Goal: Task Accomplishment & Management: Manage account settings

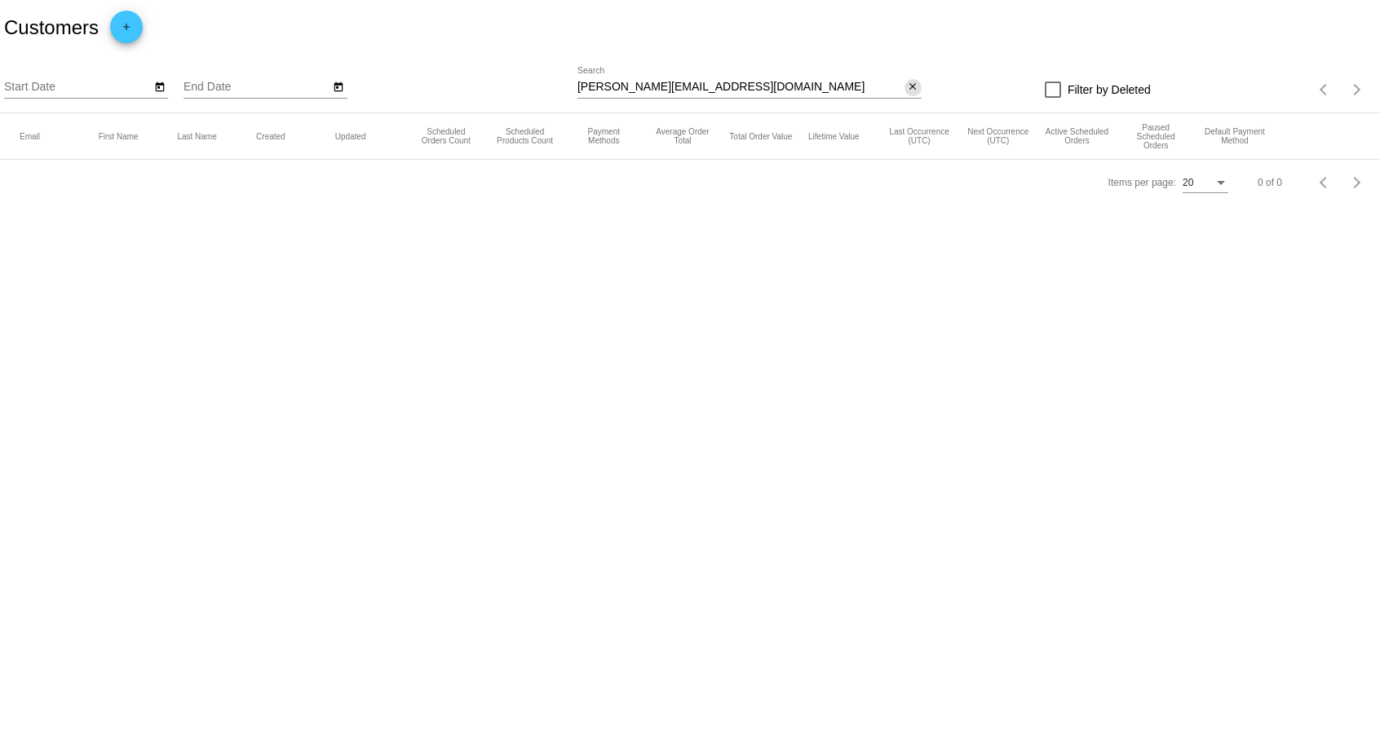
click at [912, 87] on mat-icon "close" at bounding box center [912, 87] width 11 height 13
click at [910, 88] on mat-icon "search" at bounding box center [912, 89] width 20 height 25
click at [737, 87] on input "Search" at bounding box center [749, 87] width 344 height 13
type input "tjcherno"
drag, startPoint x: 642, startPoint y: 85, endPoint x: 382, endPoint y: 86, distance: 259.3
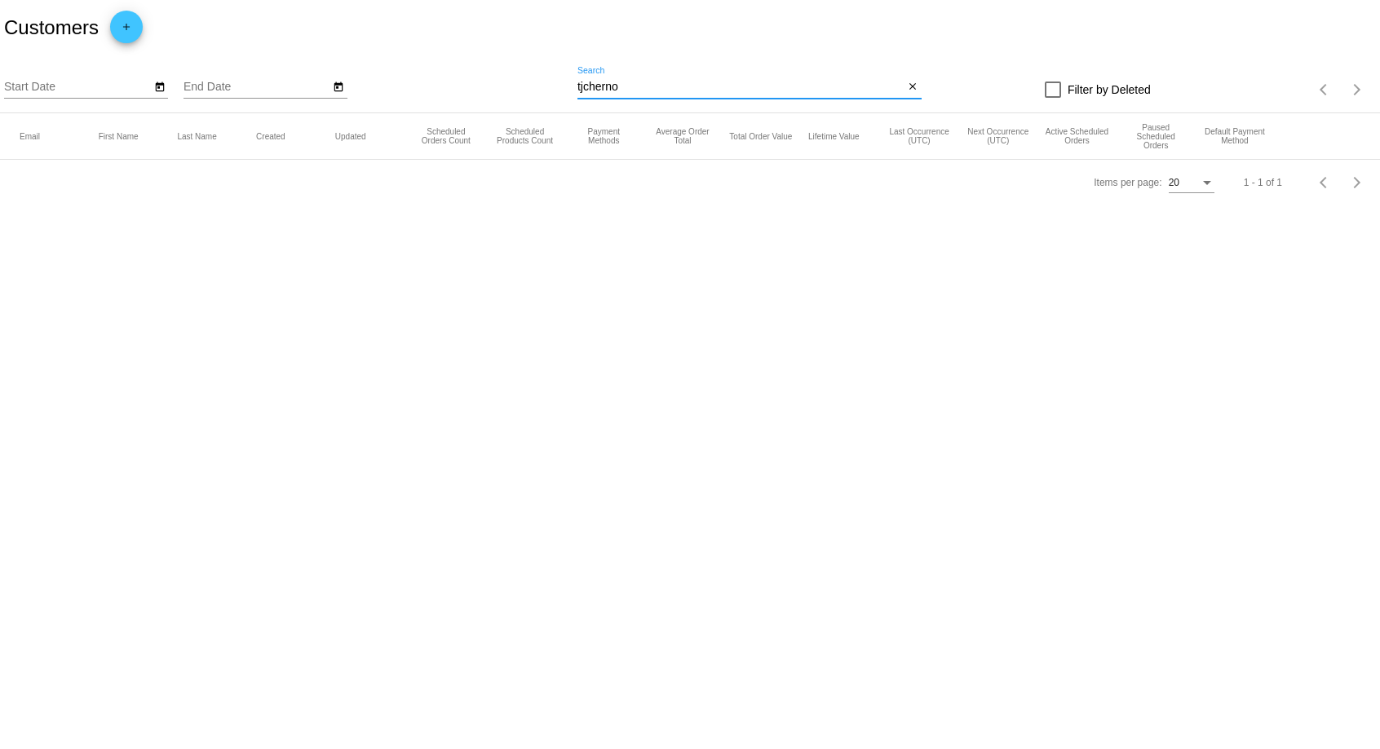
click at [577, 85] on input "tjcherno" at bounding box center [740, 87] width 327 height 13
click at [749, 91] on input "teressac" at bounding box center [740, 87] width 327 height 13
type input "teressac"
click at [674, 88] on input "teressac" at bounding box center [740, 87] width 327 height 13
type input "[PERSON_NAME]"
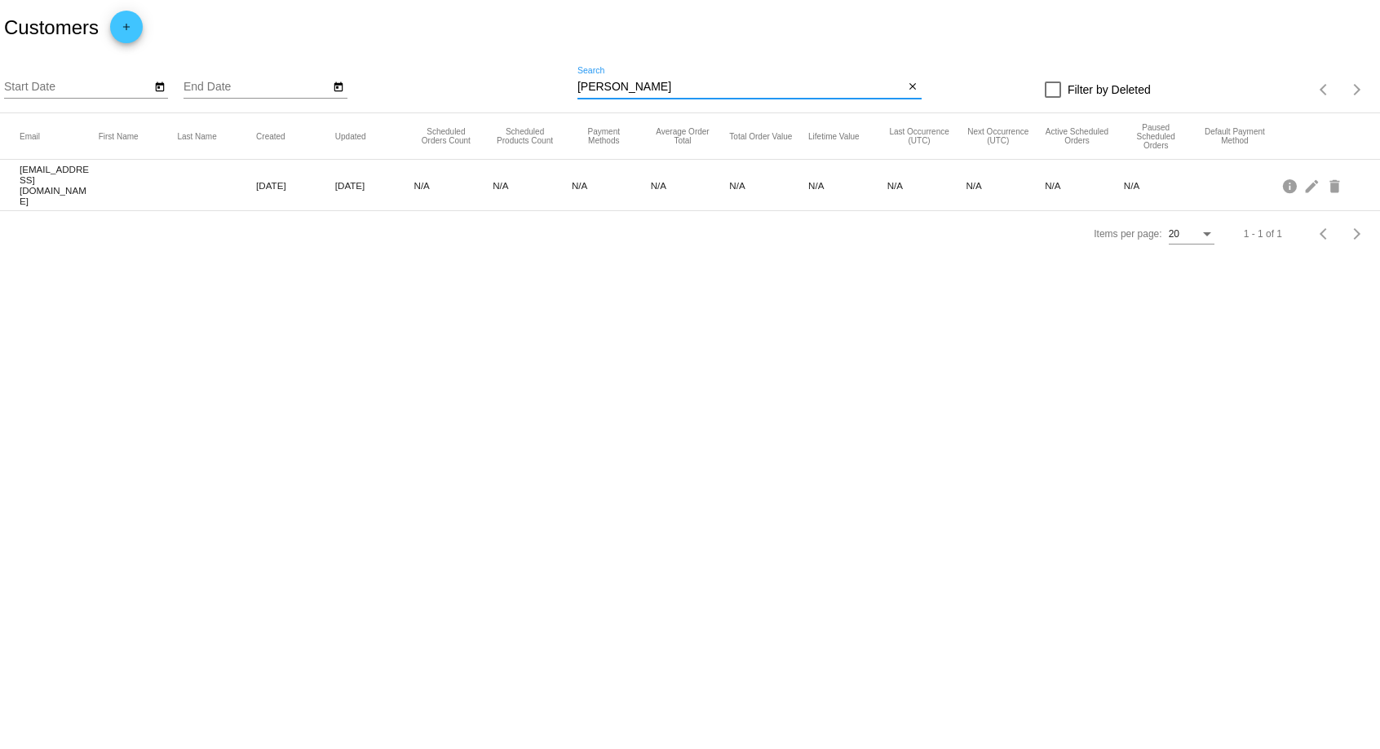
click at [780, 90] on input "[PERSON_NAME]" at bounding box center [740, 87] width 327 height 13
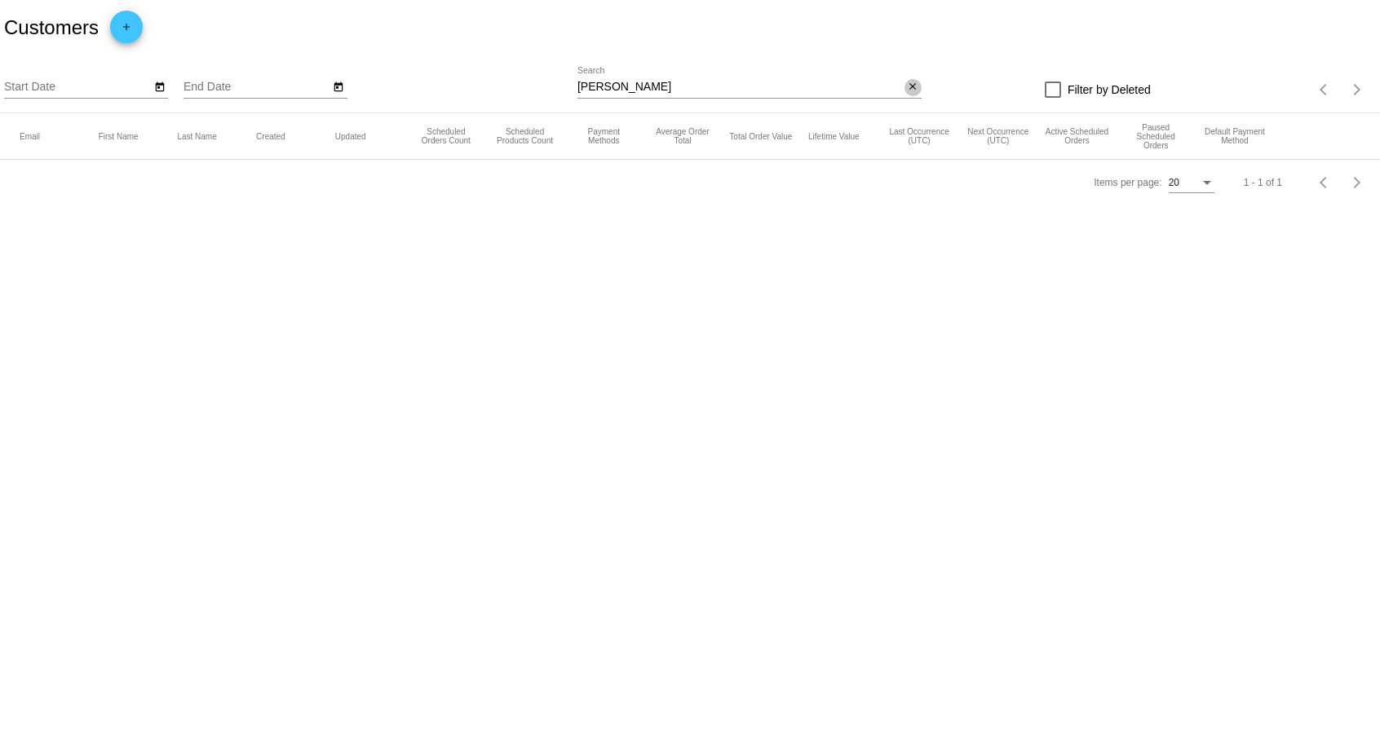
click at [905, 89] on button "close" at bounding box center [912, 87] width 17 height 17
click at [712, 82] on div "search" at bounding box center [749, 89] width 344 height 25
click at [690, 95] on app-dashboard-customers "Customers add Start Date End Date search Filter by Deleted Items per page: 20 1…" at bounding box center [690, 102] width 1380 height 205
drag, startPoint x: 813, startPoint y: 88, endPoint x: 845, endPoint y: 88, distance: 31.8
click at [814, 88] on div "search" at bounding box center [749, 89] width 344 height 25
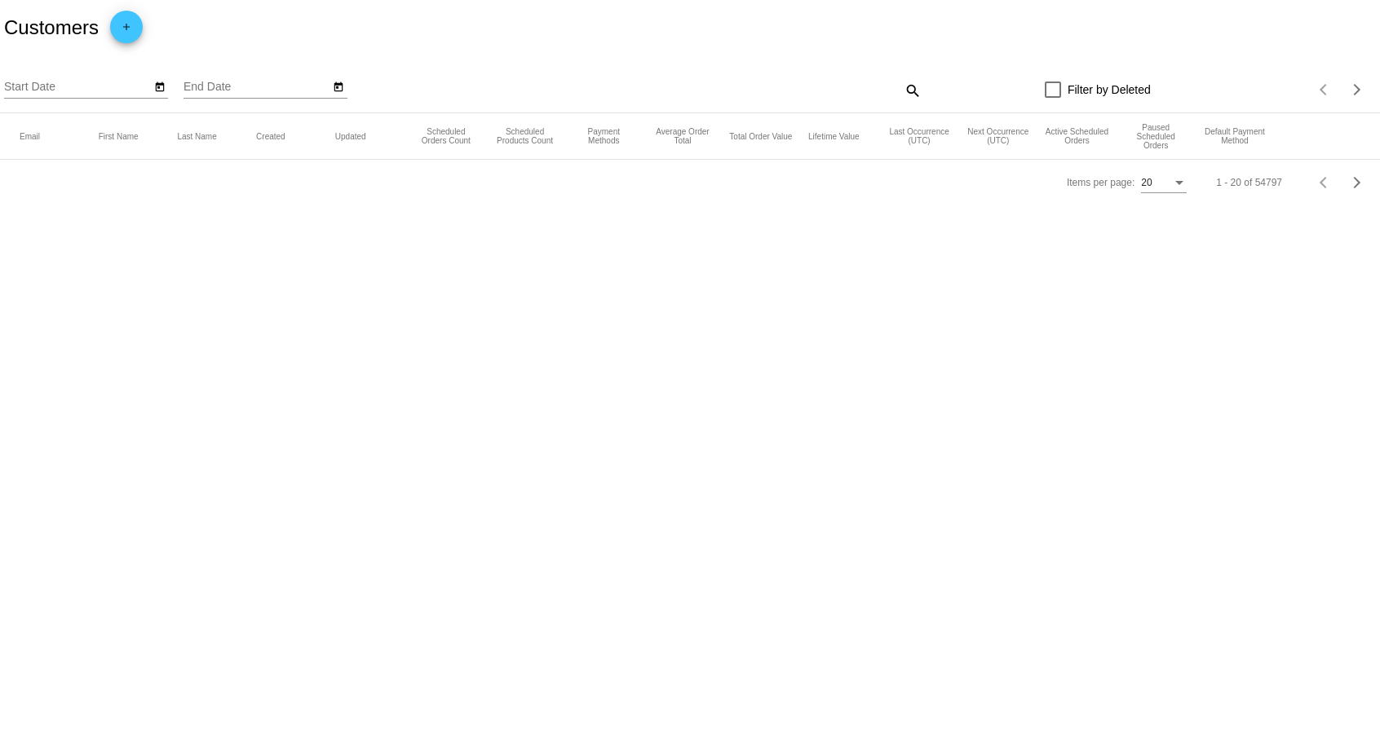
click at [937, 86] on div "Filter by Deleted" at bounding box center [1035, 90] width 229 height 20
click at [910, 90] on mat-icon "search" at bounding box center [912, 89] width 20 height 25
click at [821, 94] on input "Search" at bounding box center [749, 87] width 344 height 13
paste input "[EMAIL_ADDRESS][DOMAIN_NAME]"
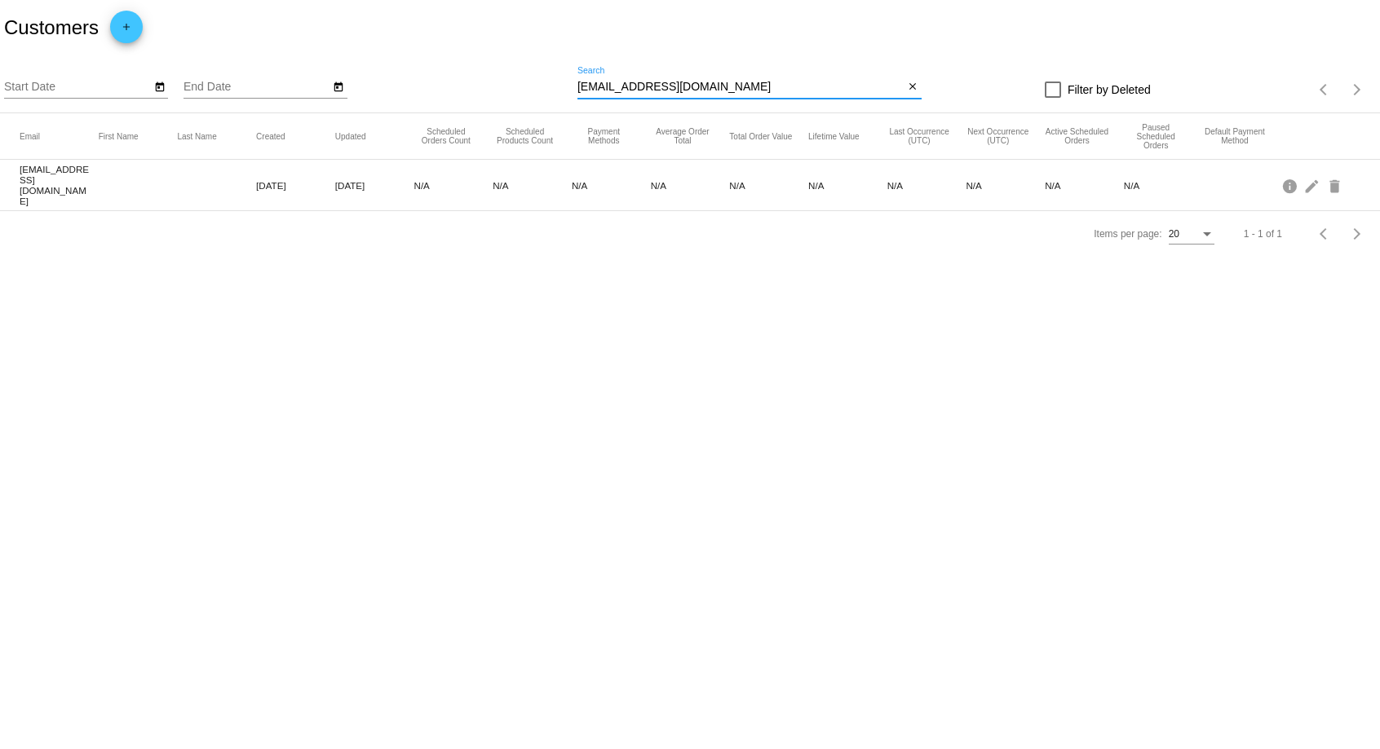
type input "[EMAIL_ADDRESS][DOMAIN_NAME]"
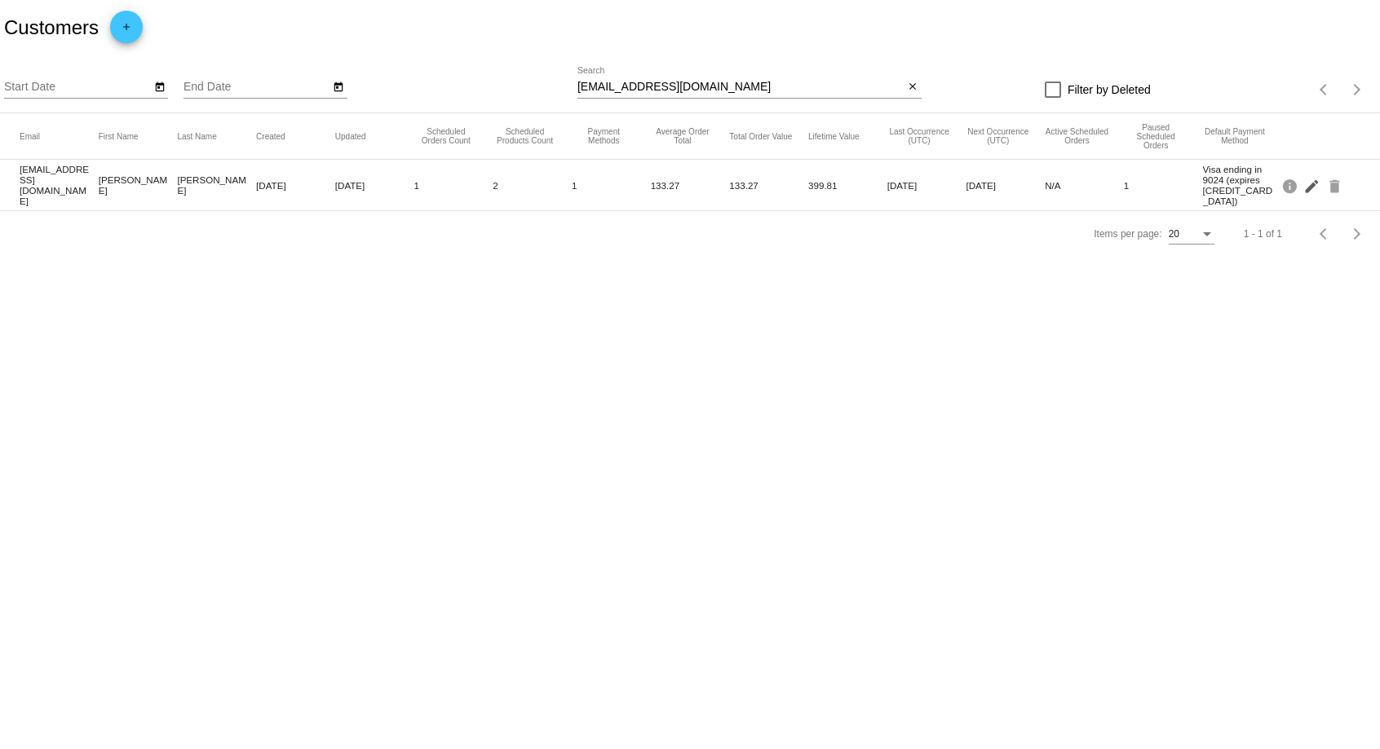
click at [1310, 183] on mat-icon "edit" at bounding box center [1313, 185] width 20 height 25
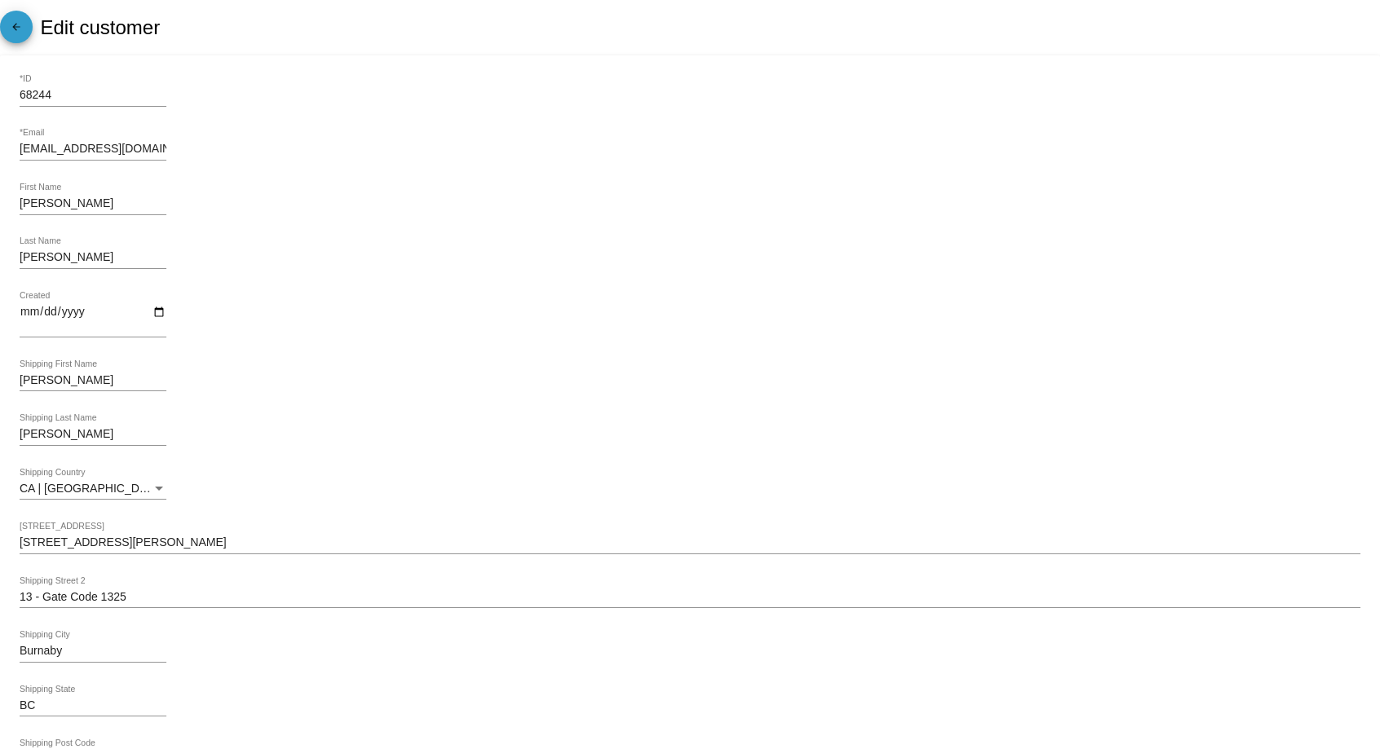
click at [9, 24] on mat-icon "arrow_back" at bounding box center [17, 31] width 20 height 20
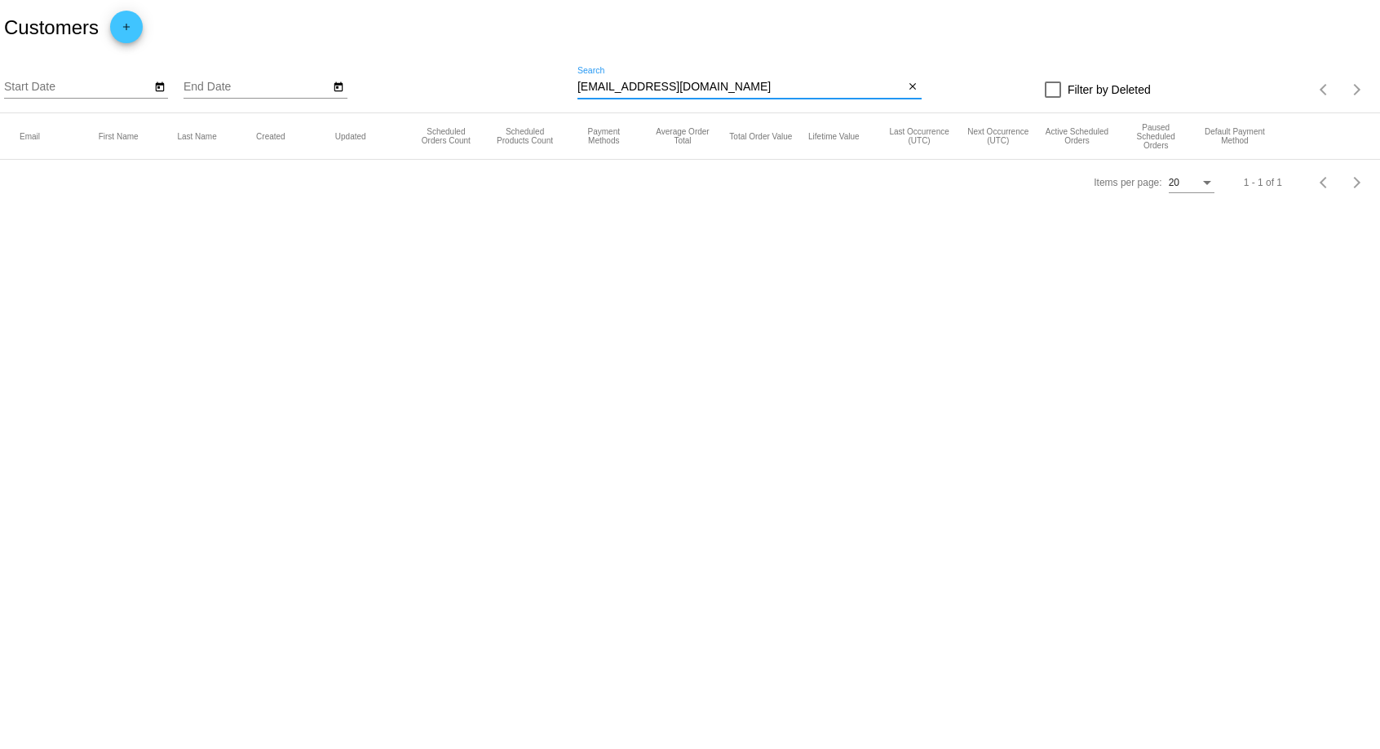
click at [788, 88] on input "[EMAIL_ADDRESS][DOMAIN_NAME]" at bounding box center [740, 87] width 327 height 13
click at [707, 90] on input "[EMAIL_ADDRESS][DOMAIN_NAME]" at bounding box center [740, 87] width 327 height 13
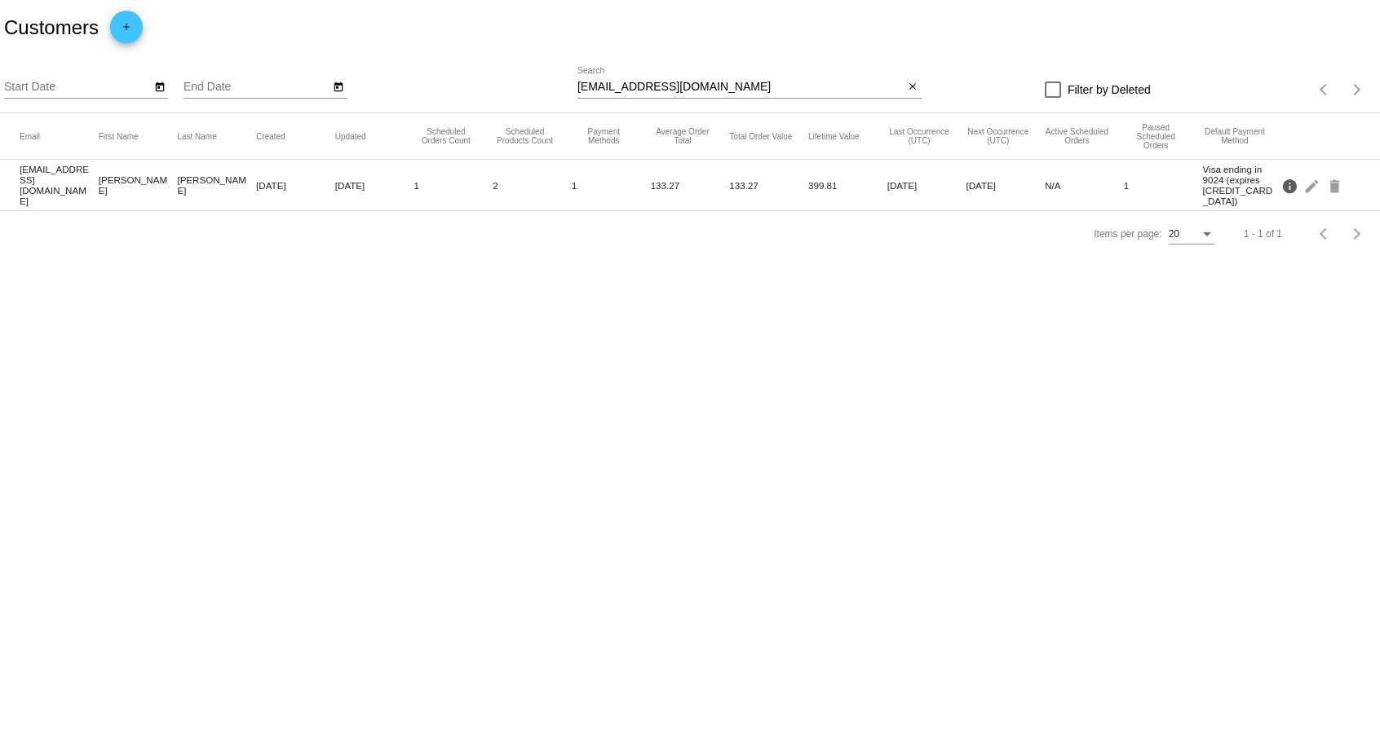
click at [1292, 182] on mat-icon "info" at bounding box center [1291, 185] width 20 height 25
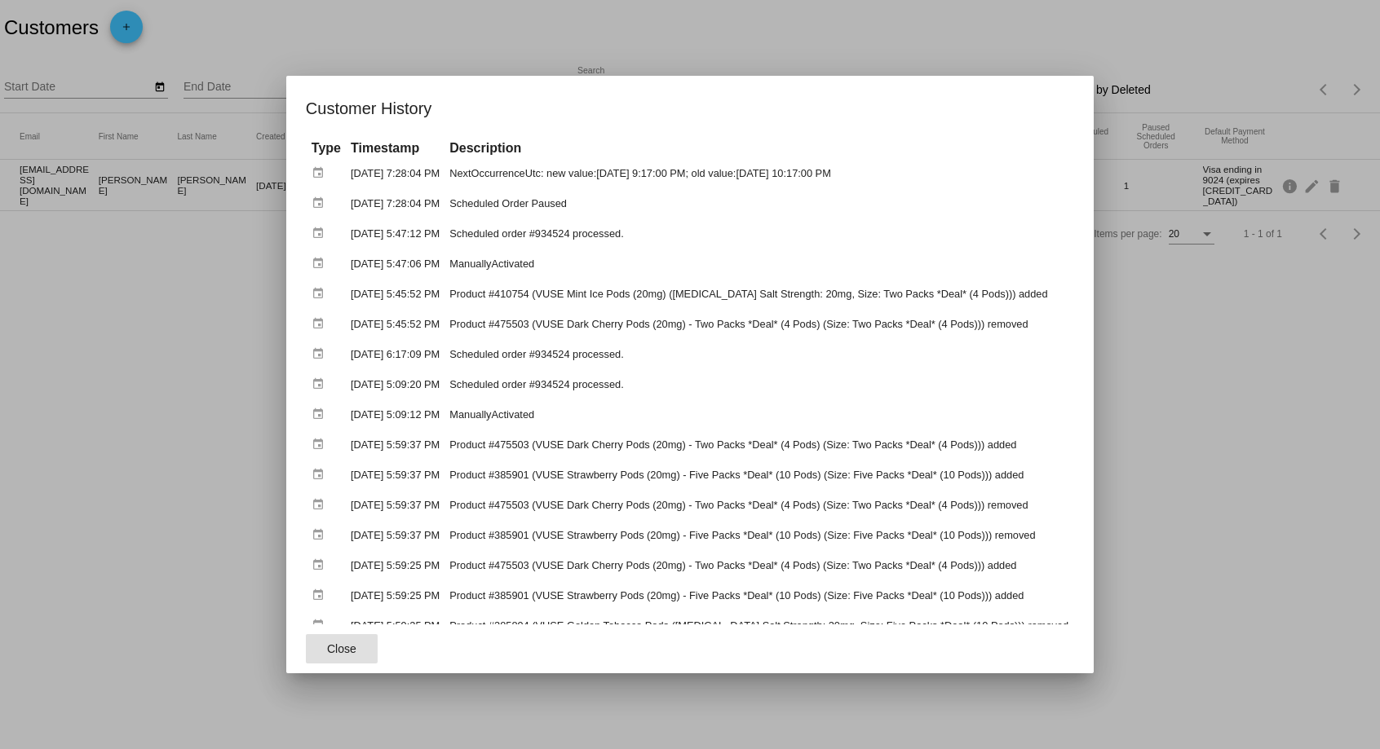
click at [1213, 344] on div at bounding box center [690, 374] width 1380 height 749
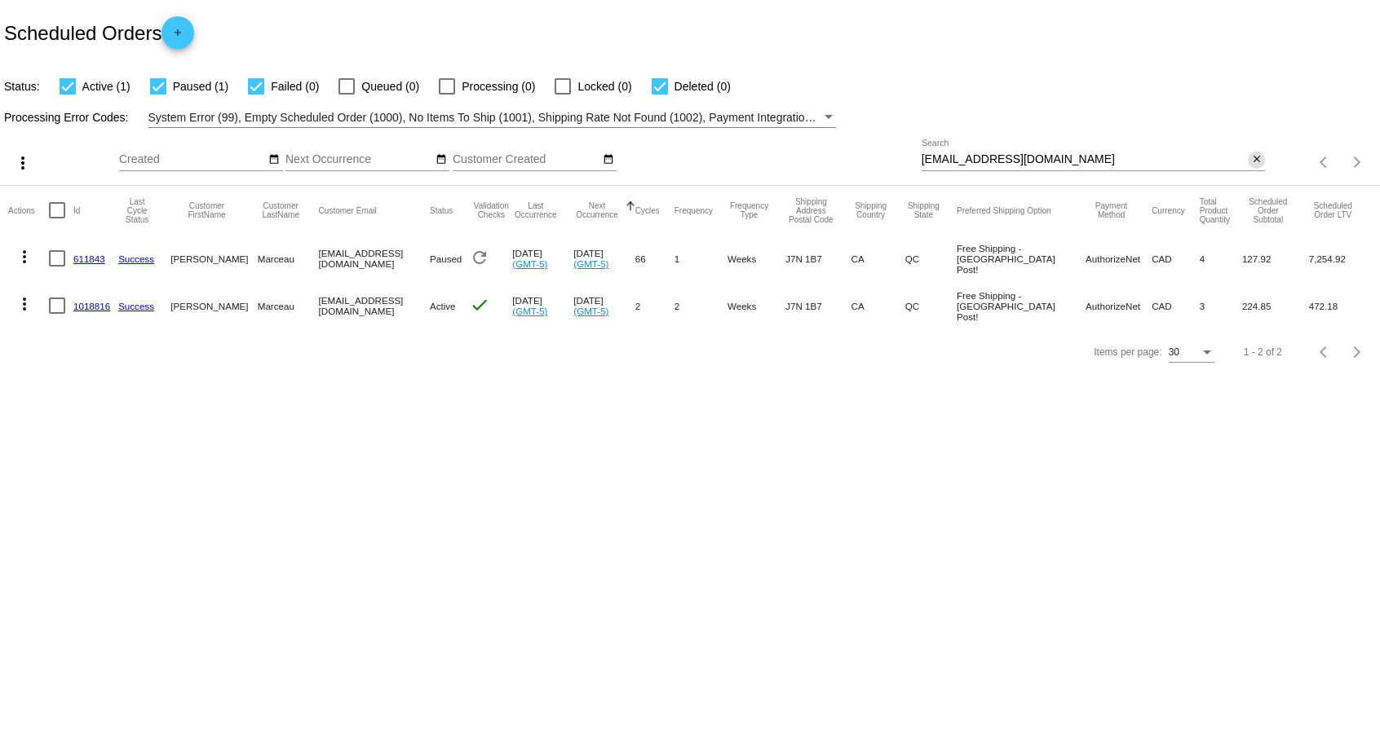
click at [1257, 160] on mat-icon "close" at bounding box center [1256, 159] width 11 height 13
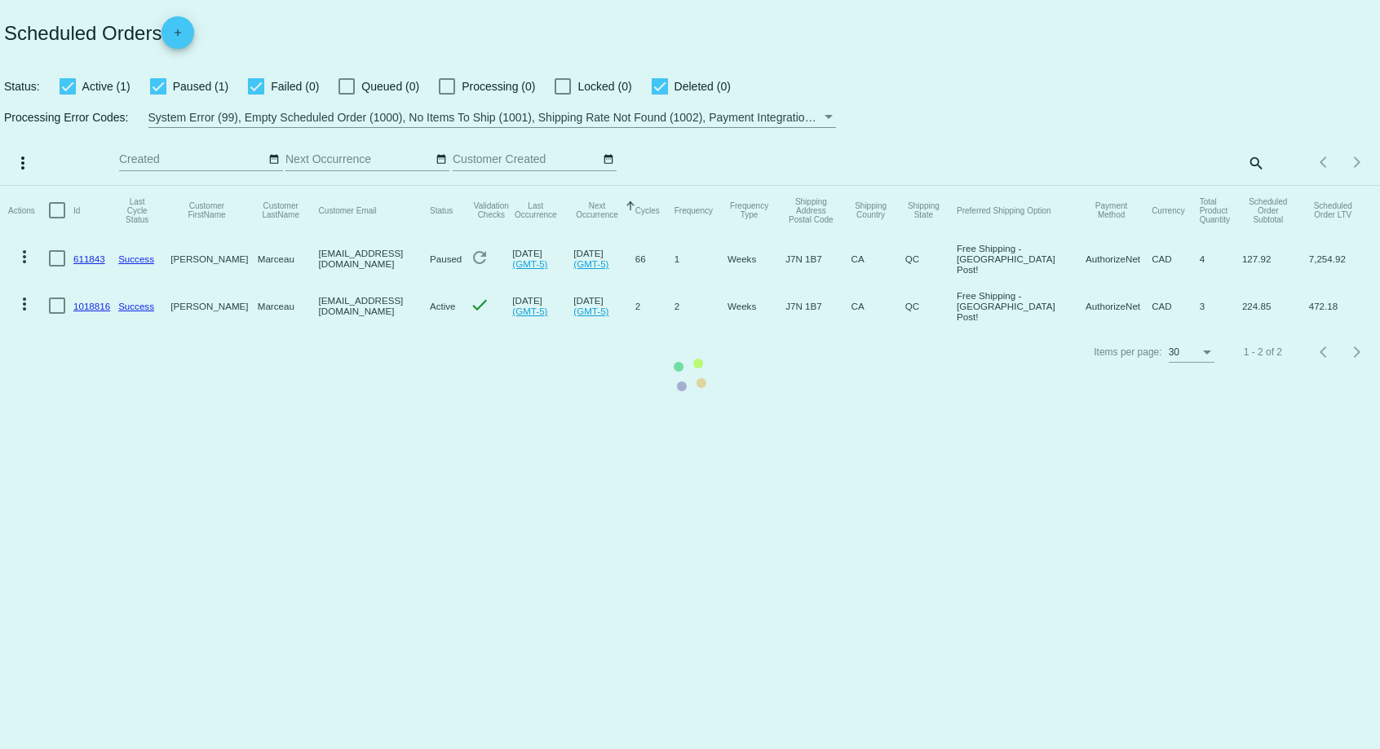
click at [1199, 186] on mat-table "Actions Id Last Cycle Status Customer FirstName Customer LastName Customer Emai…" at bounding box center [690, 258] width 1380 height 144
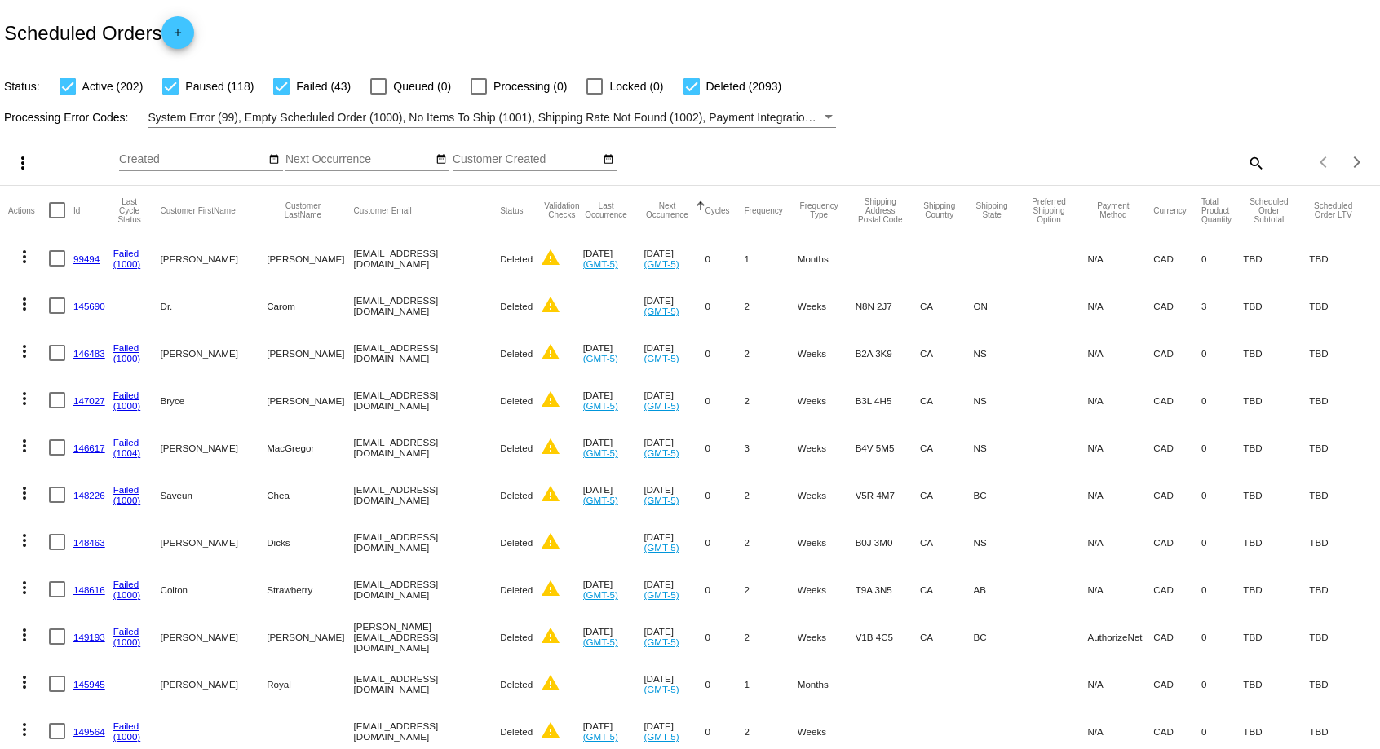
click at [1257, 164] on mat-icon "search" at bounding box center [1255, 162] width 20 height 25
click at [1021, 163] on input "Search" at bounding box center [1093, 159] width 344 height 13
paste input "[EMAIL_ADDRESS][DOMAIN_NAME]"
type input "[EMAIL_ADDRESS][DOMAIN_NAME]"
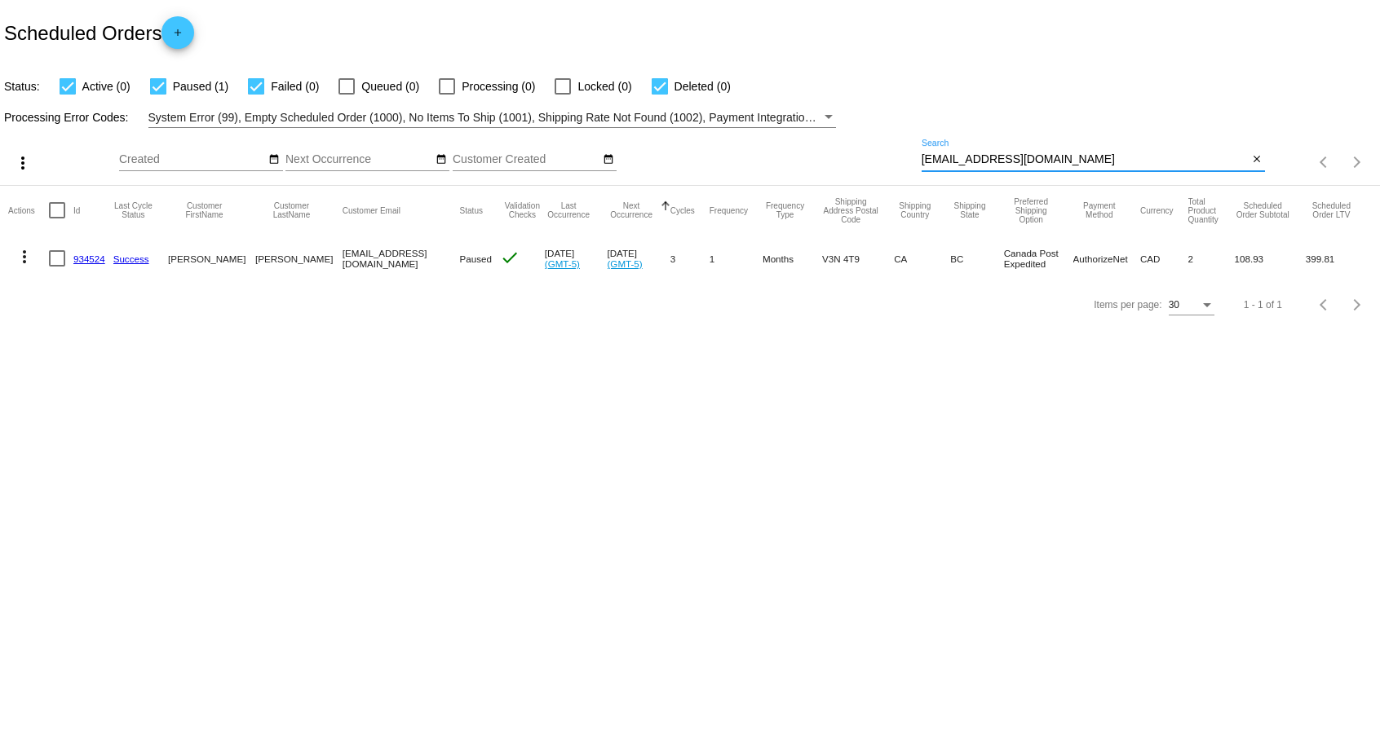
click at [98, 255] on link "934524" at bounding box center [89, 259] width 32 height 11
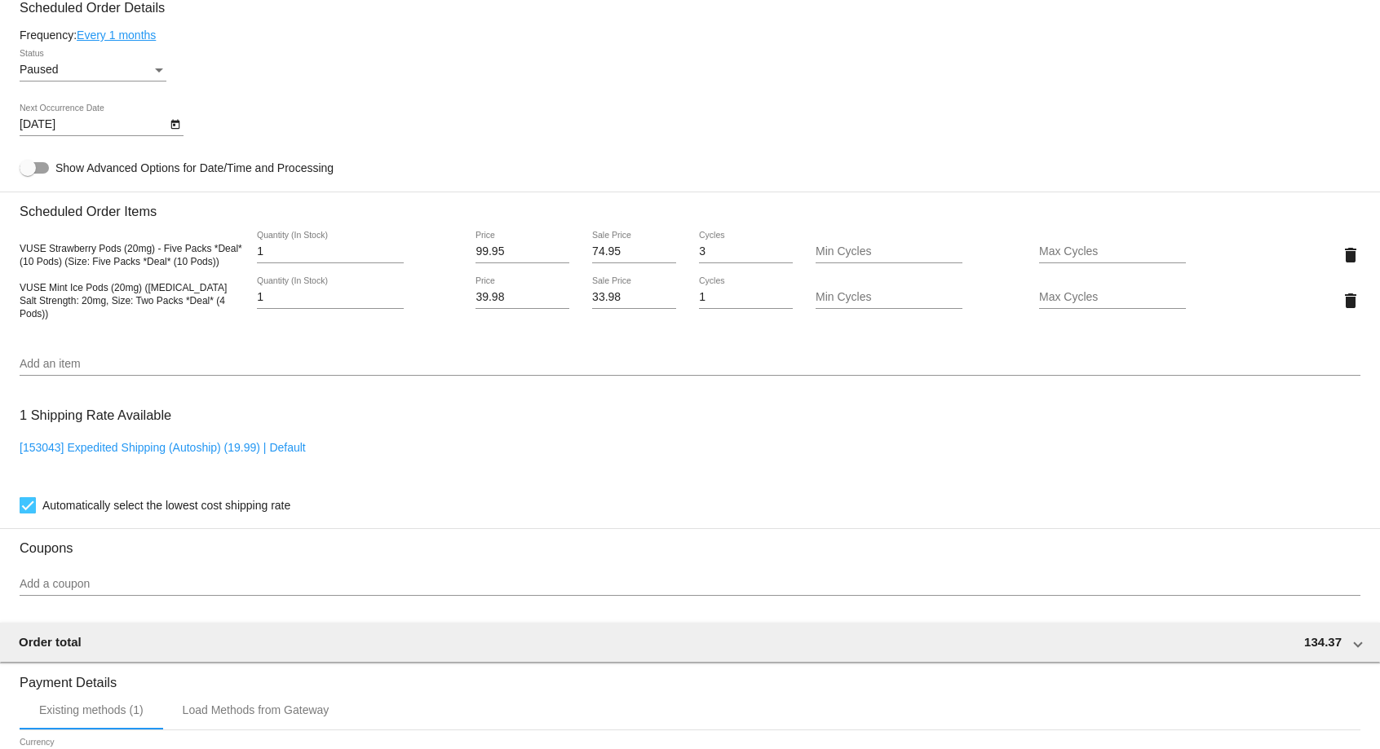
scroll to position [948, 0]
click at [95, 369] on input "Add an item" at bounding box center [690, 362] width 1341 height 13
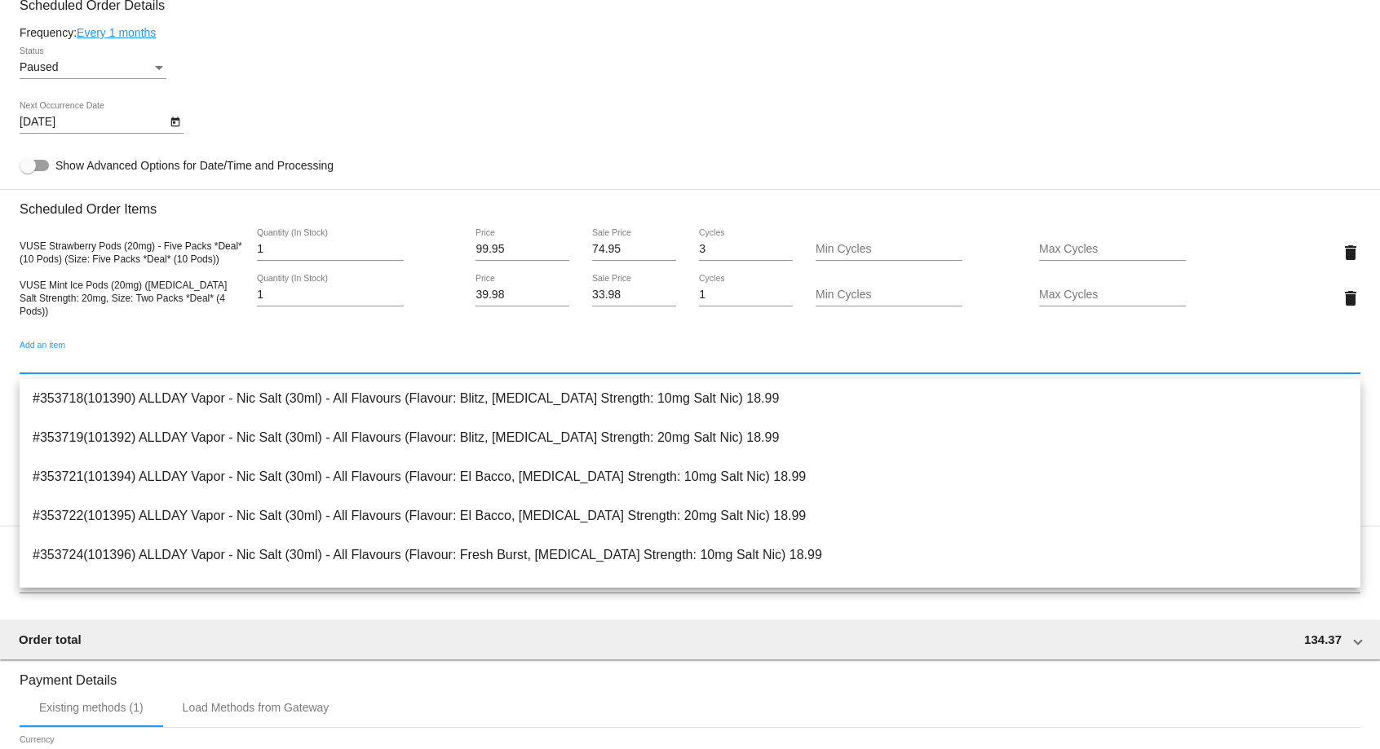
click at [209, 354] on div "Add an item" at bounding box center [690, 358] width 1341 height 32
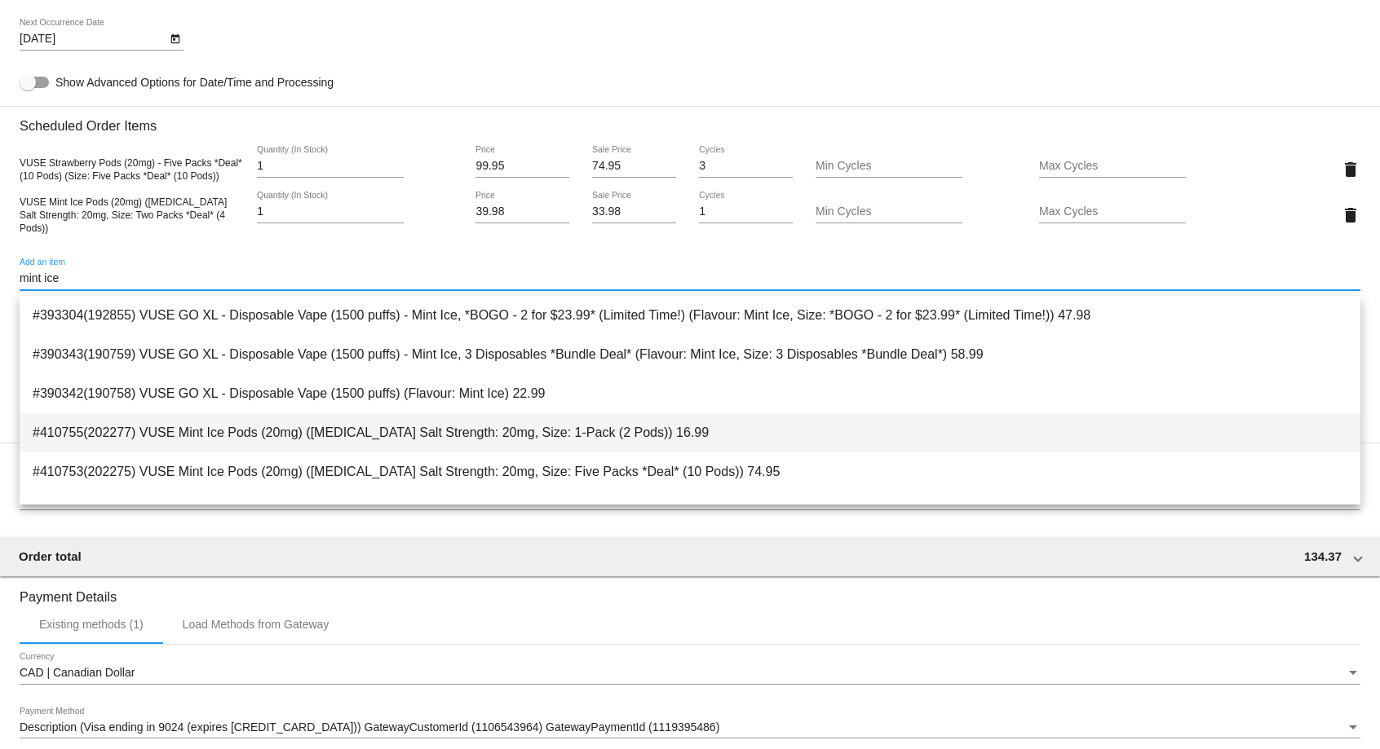
scroll to position [83, 0]
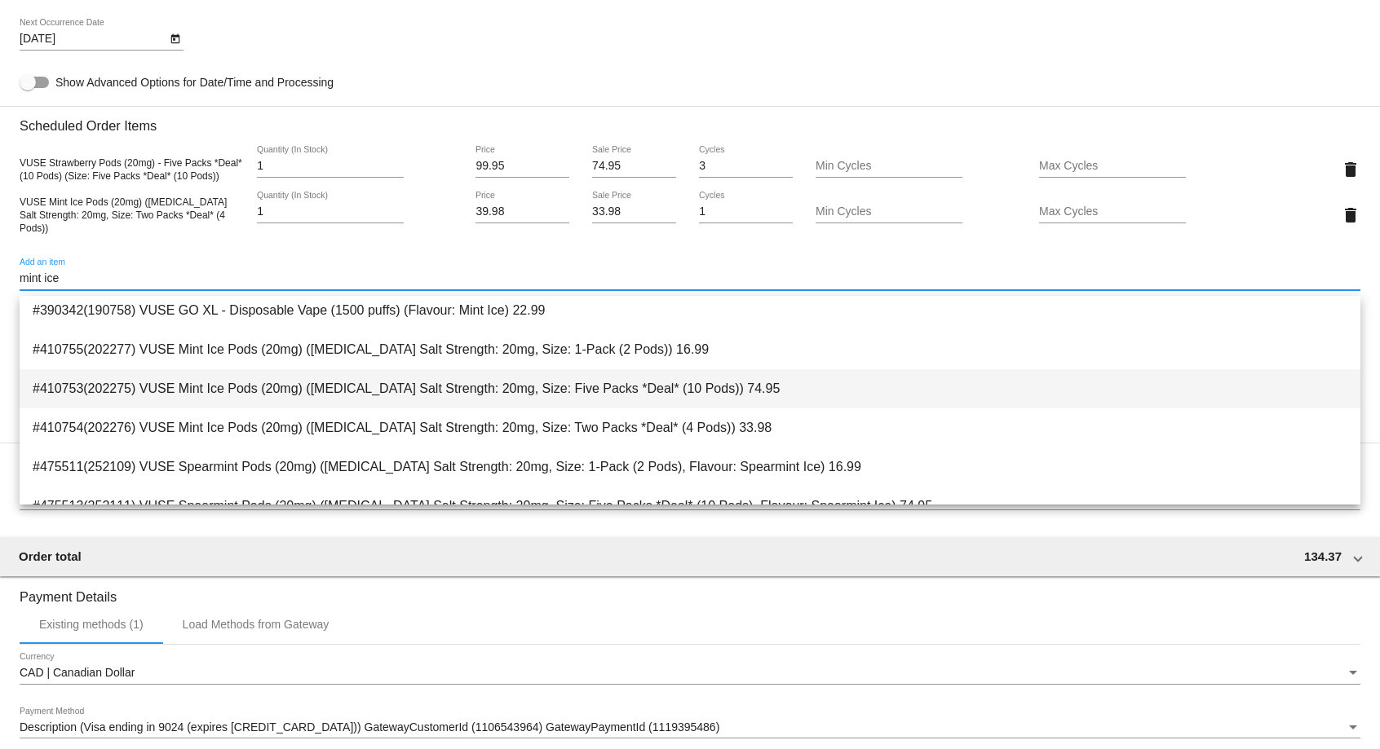
type input "mint ice"
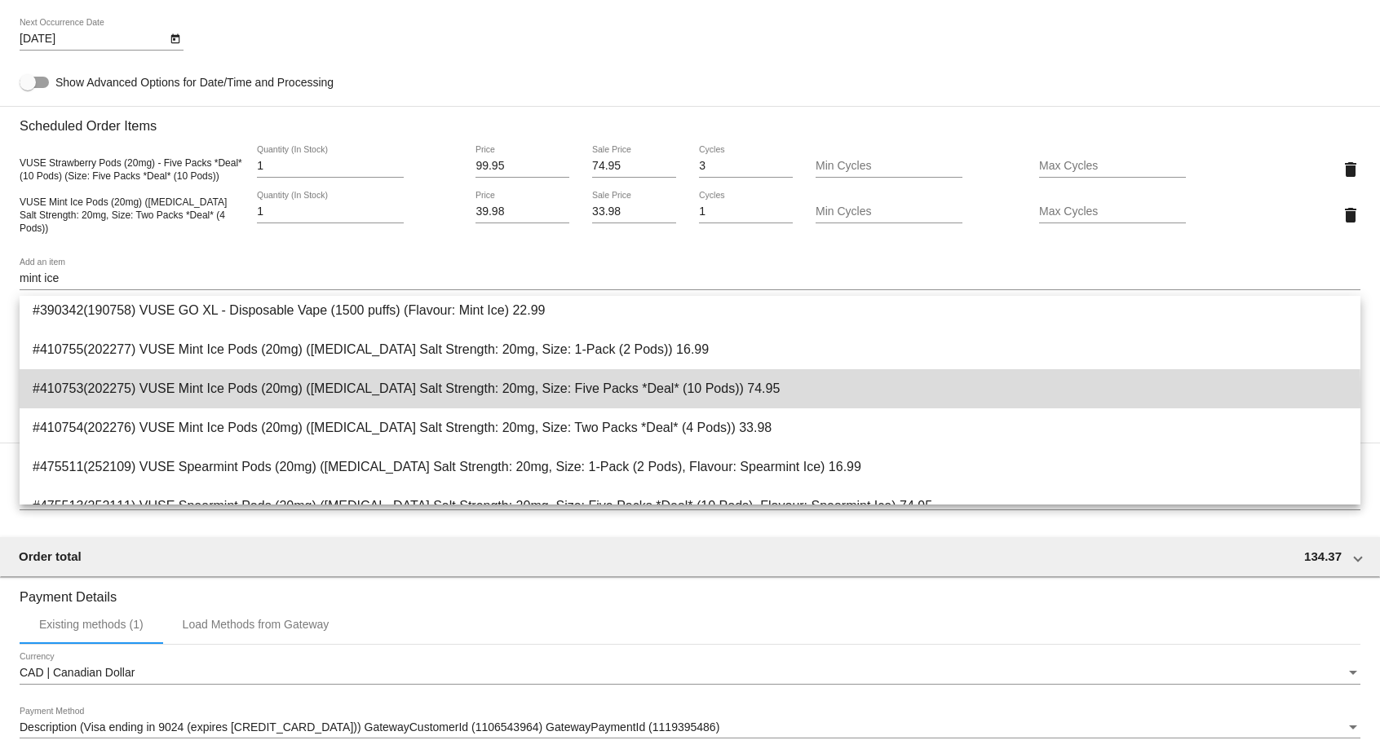
click at [476, 395] on span "#410753(202275) VUSE Mint Ice Pods (20mg) ([MEDICAL_DATA] Salt Strength: 20mg, …" at bounding box center [690, 388] width 1314 height 39
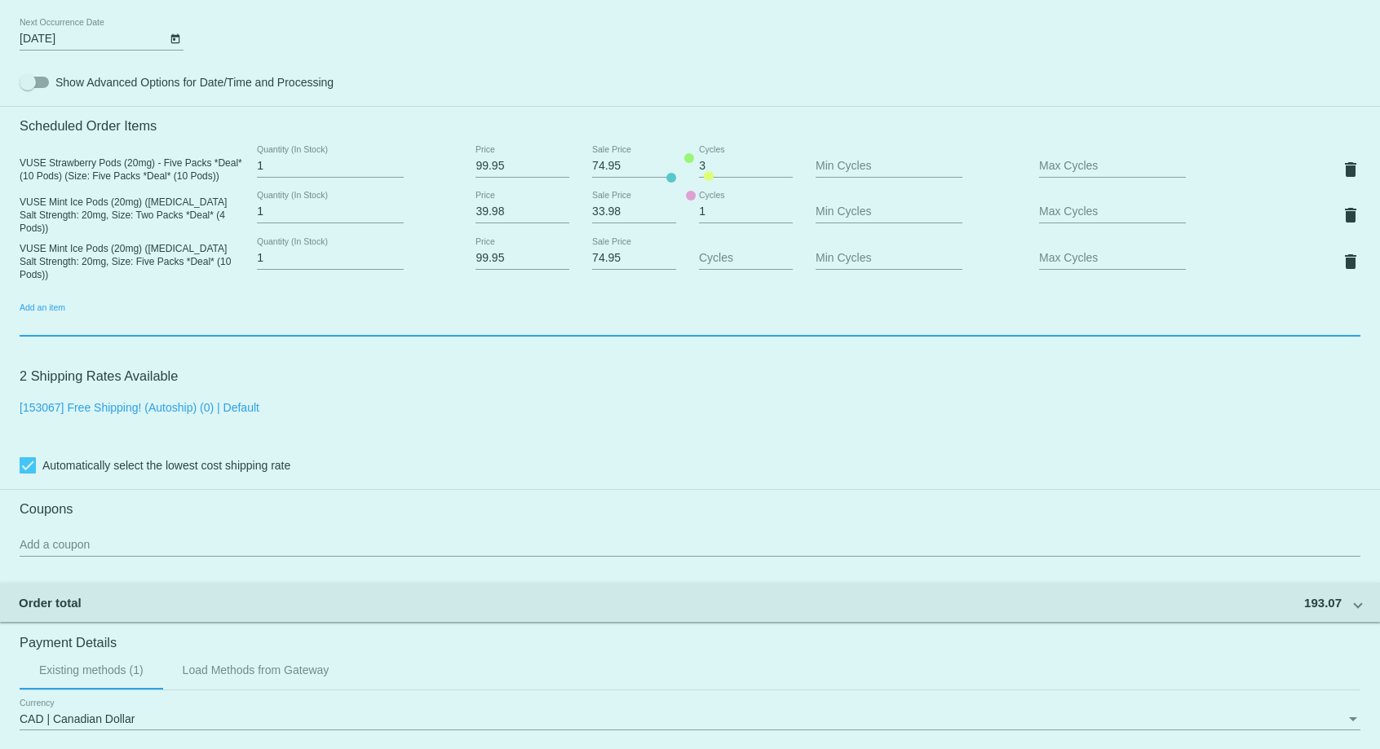
scroll to position [1031, 0]
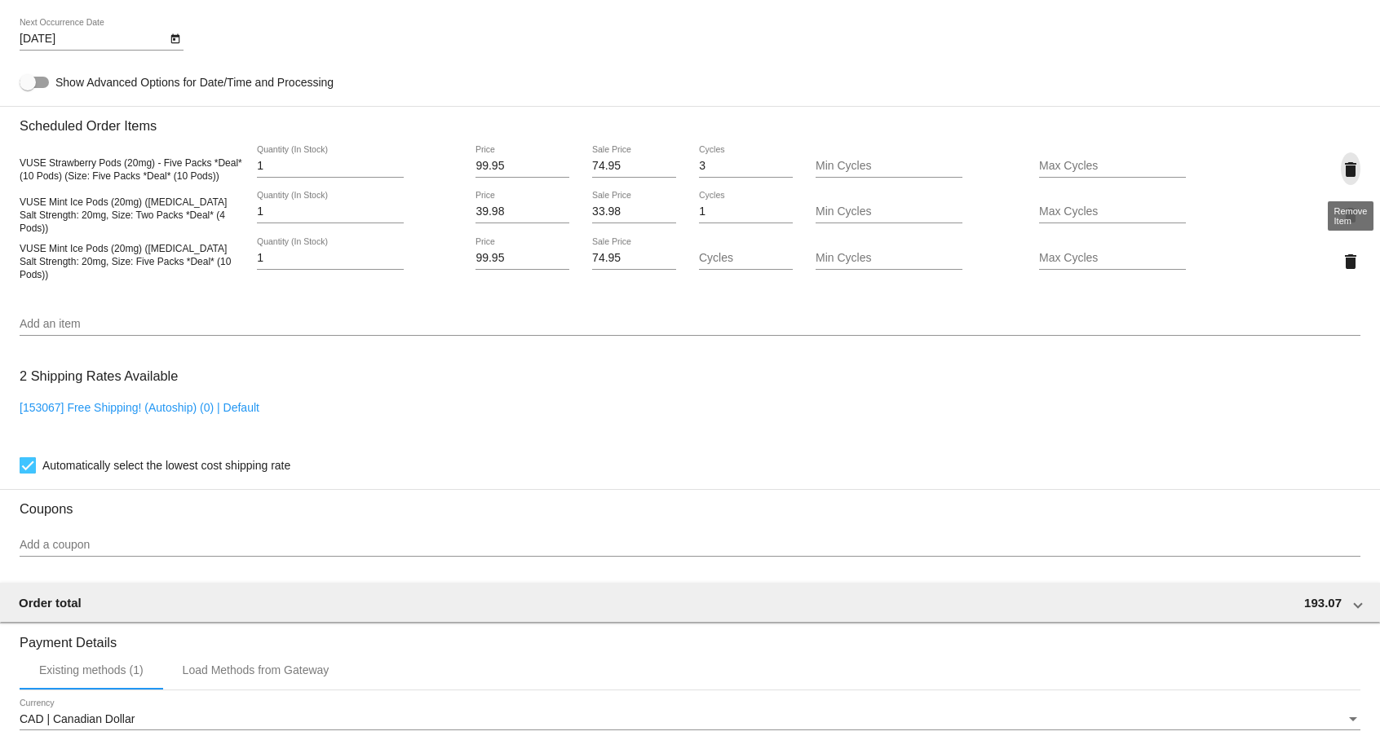
click at [1350, 177] on mat-icon "delete" at bounding box center [1351, 170] width 20 height 20
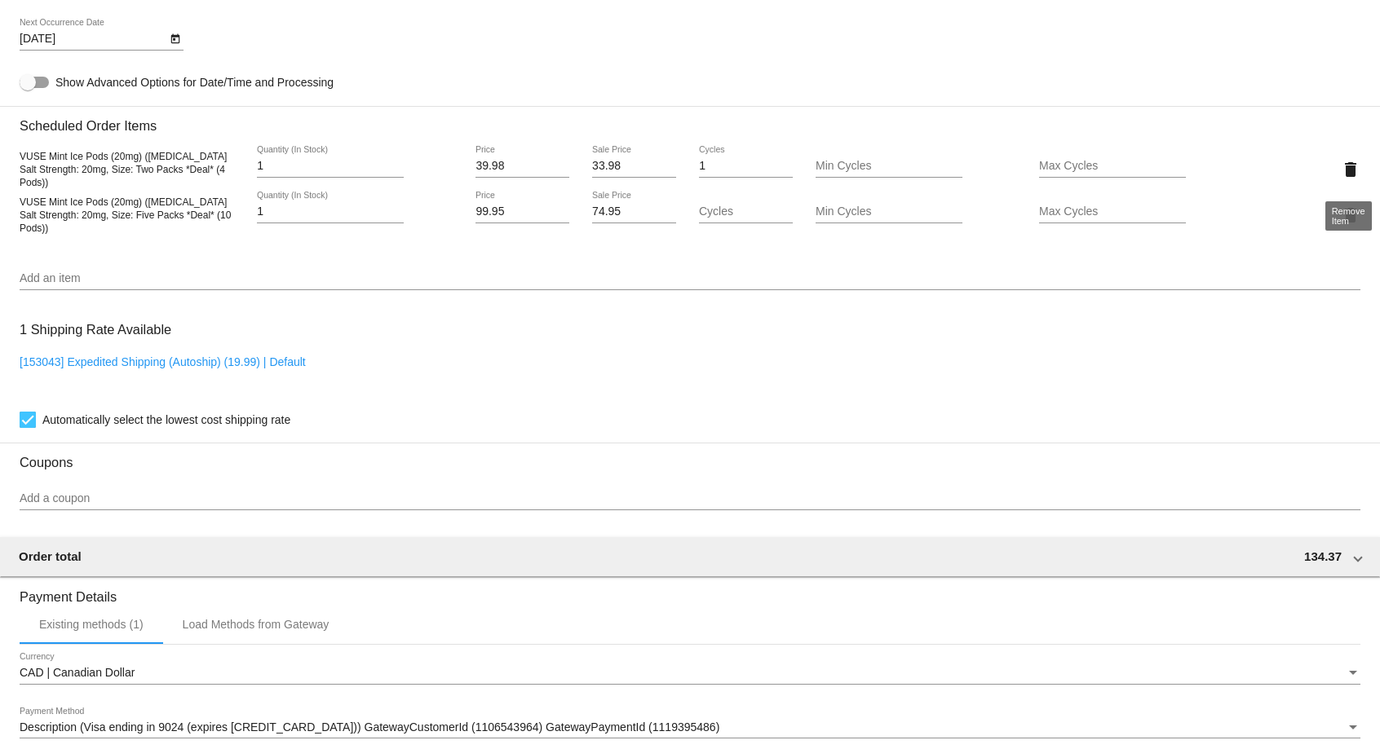
click at [1346, 175] on mat-icon "delete" at bounding box center [1351, 170] width 20 height 20
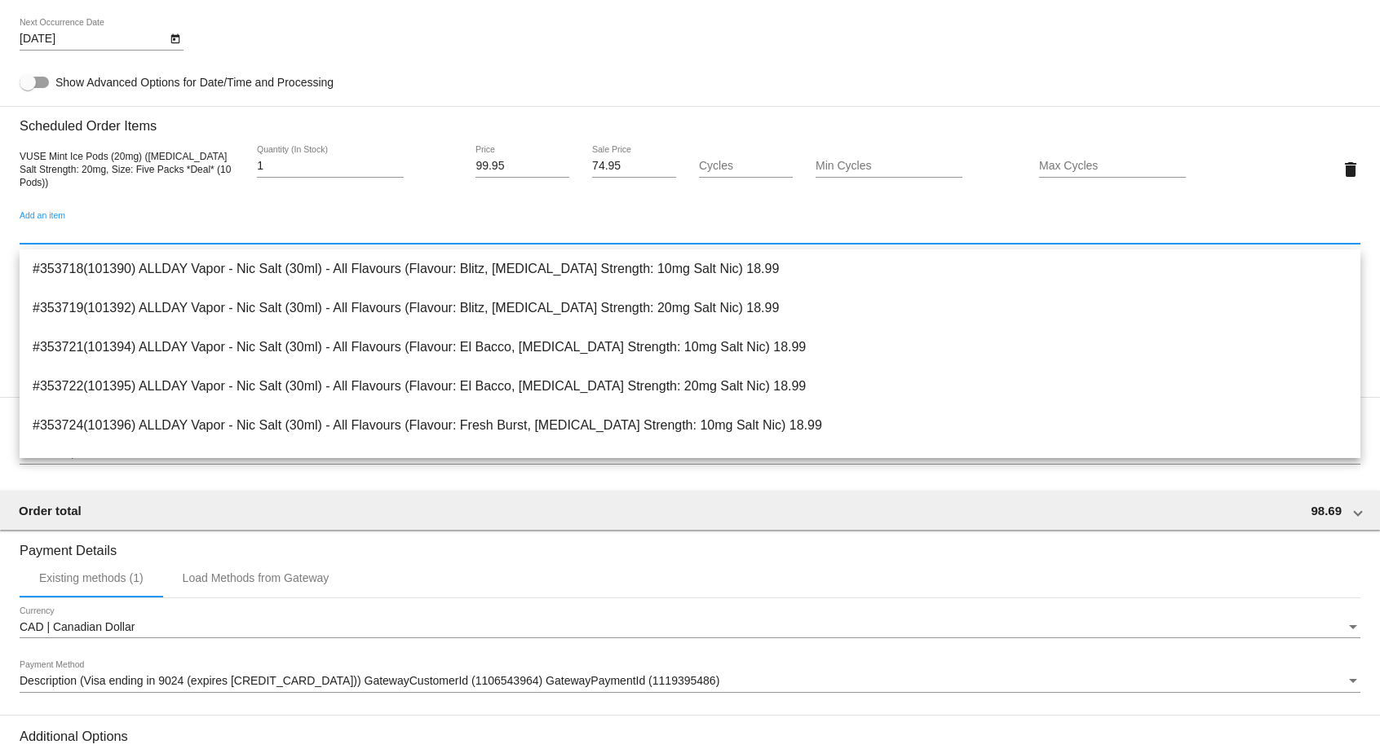
click at [82, 235] on input "Add an item" at bounding box center [690, 232] width 1341 height 13
type input "m"
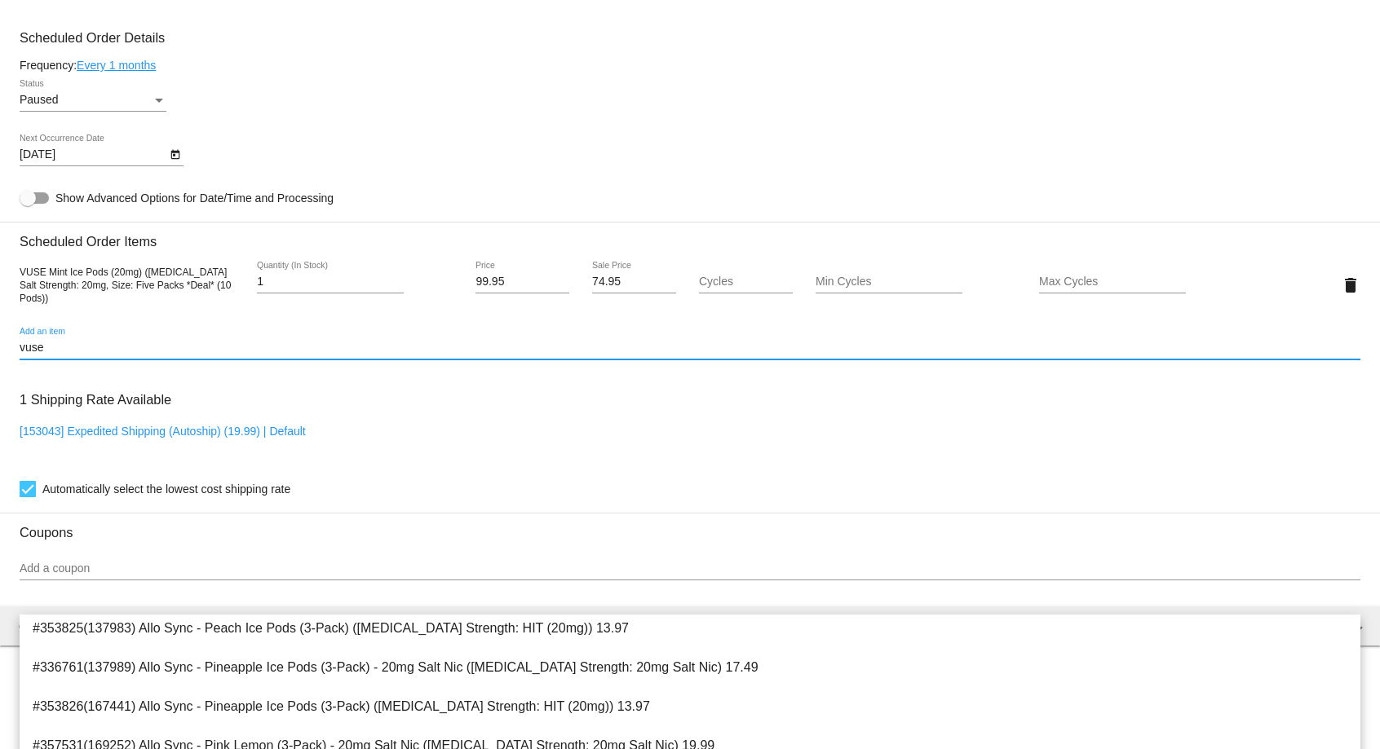
scroll to position [2335, 0]
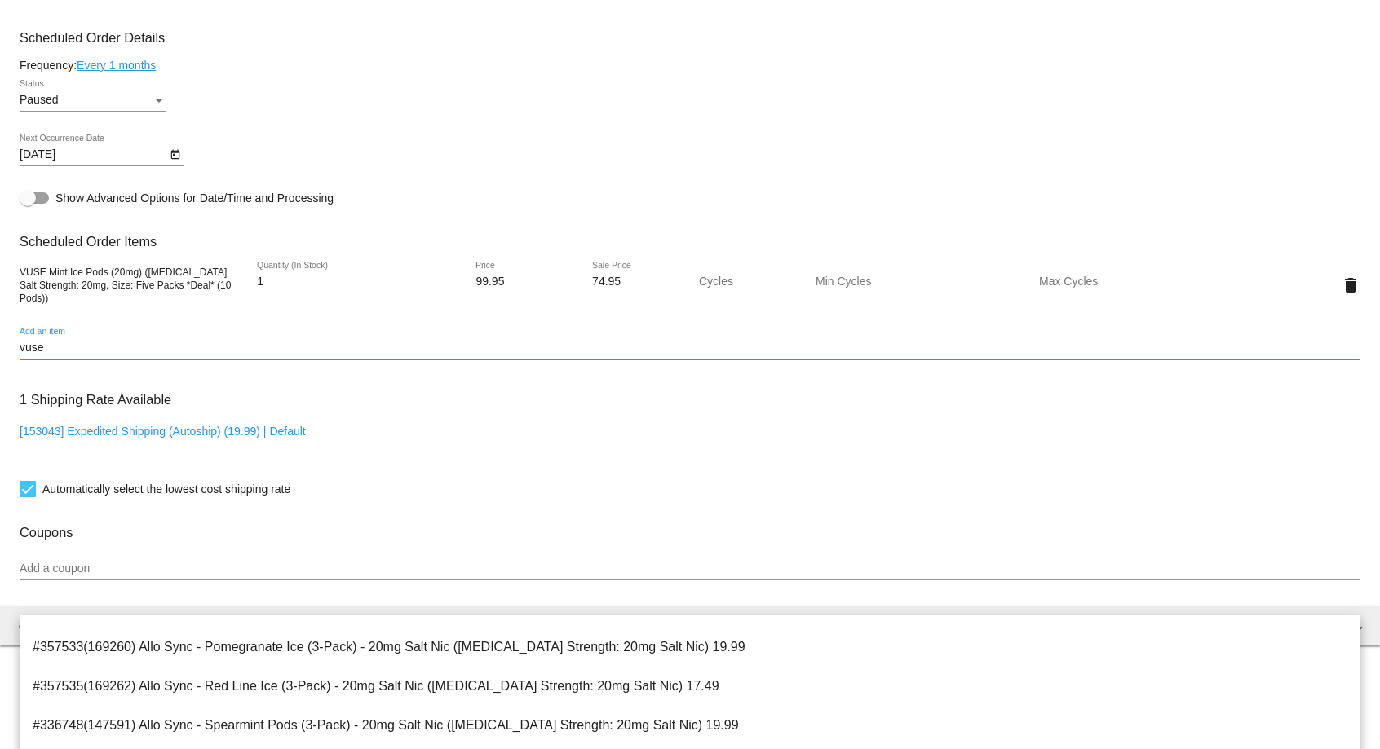
click at [186, 347] on input "vuse" at bounding box center [690, 348] width 1341 height 13
click at [170, 351] on input "vuse" at bounding box center [690, 348] width 1341 height 13
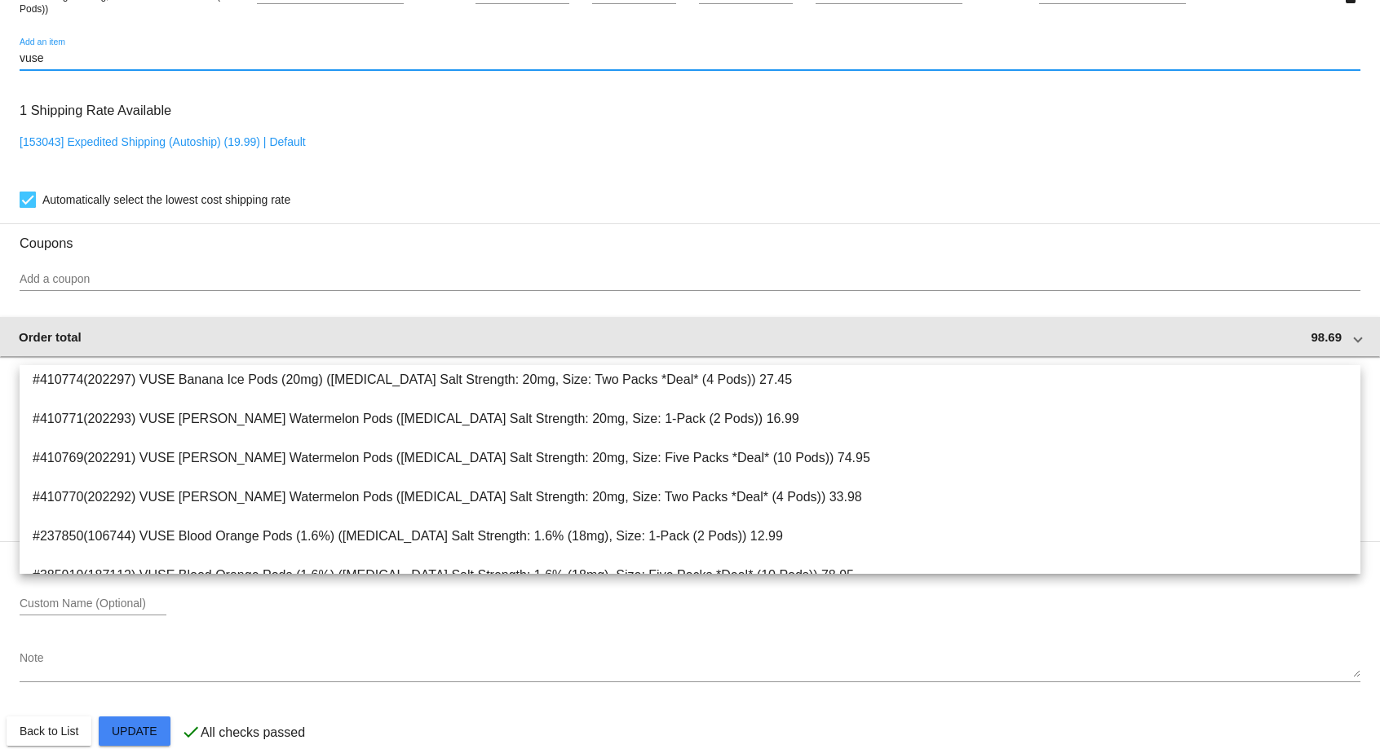
scroll to position [1234, 0]
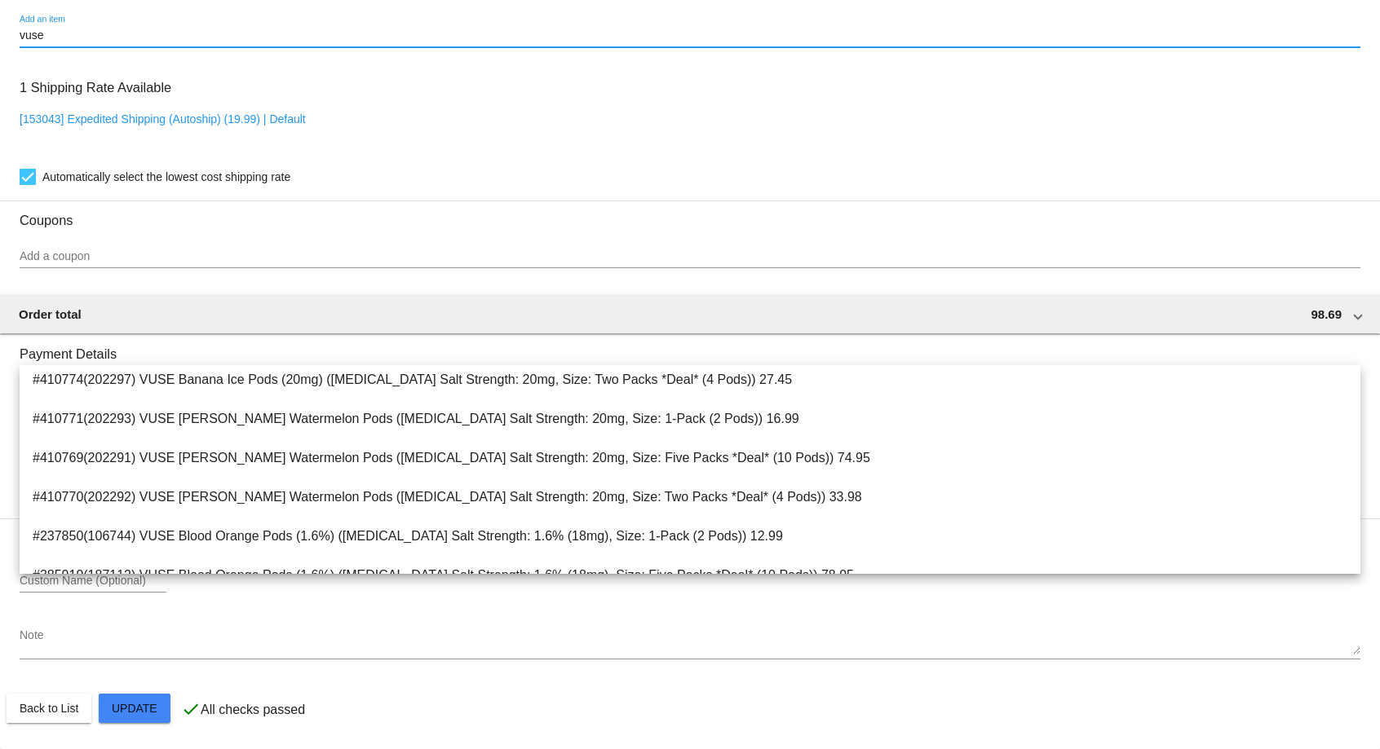
click at [453, 656] on div "Note" at bounding box center [690, 638] width 1341 height 45
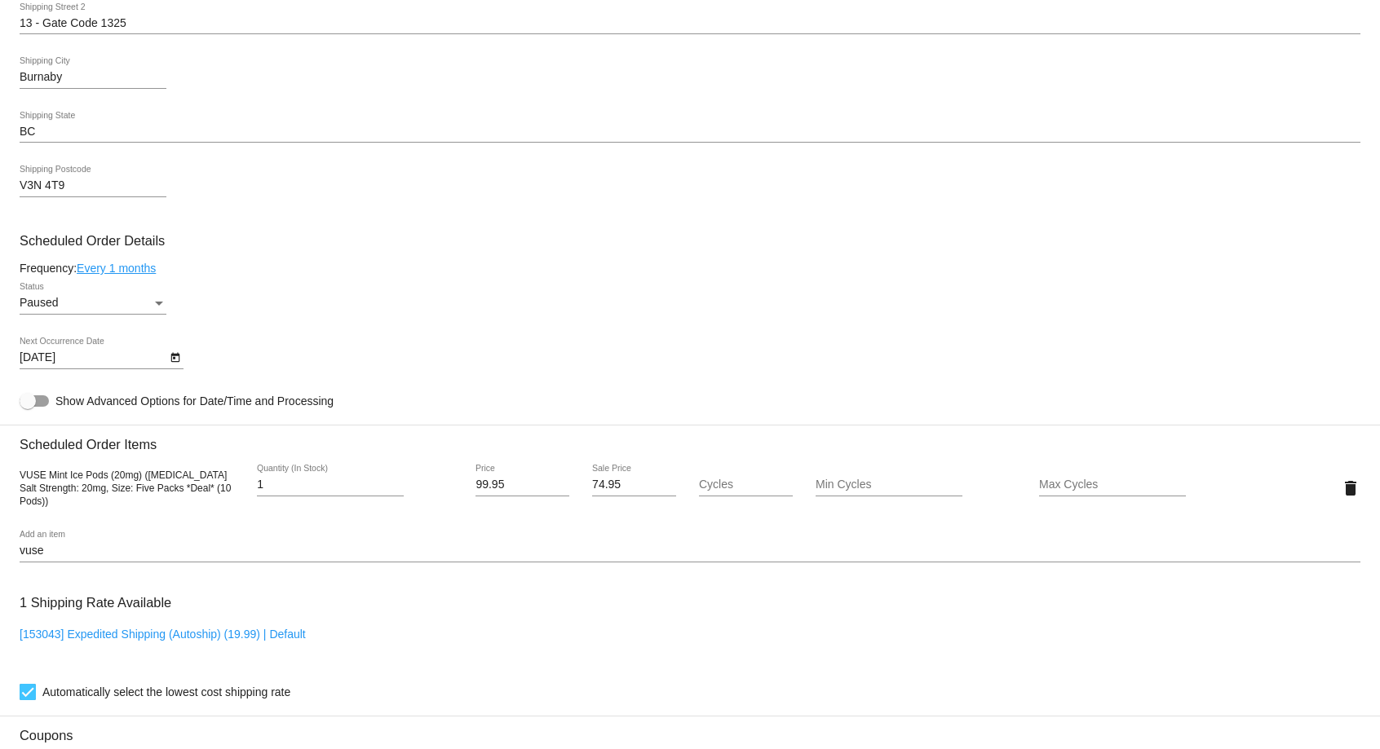
scroll to position [652, 0]
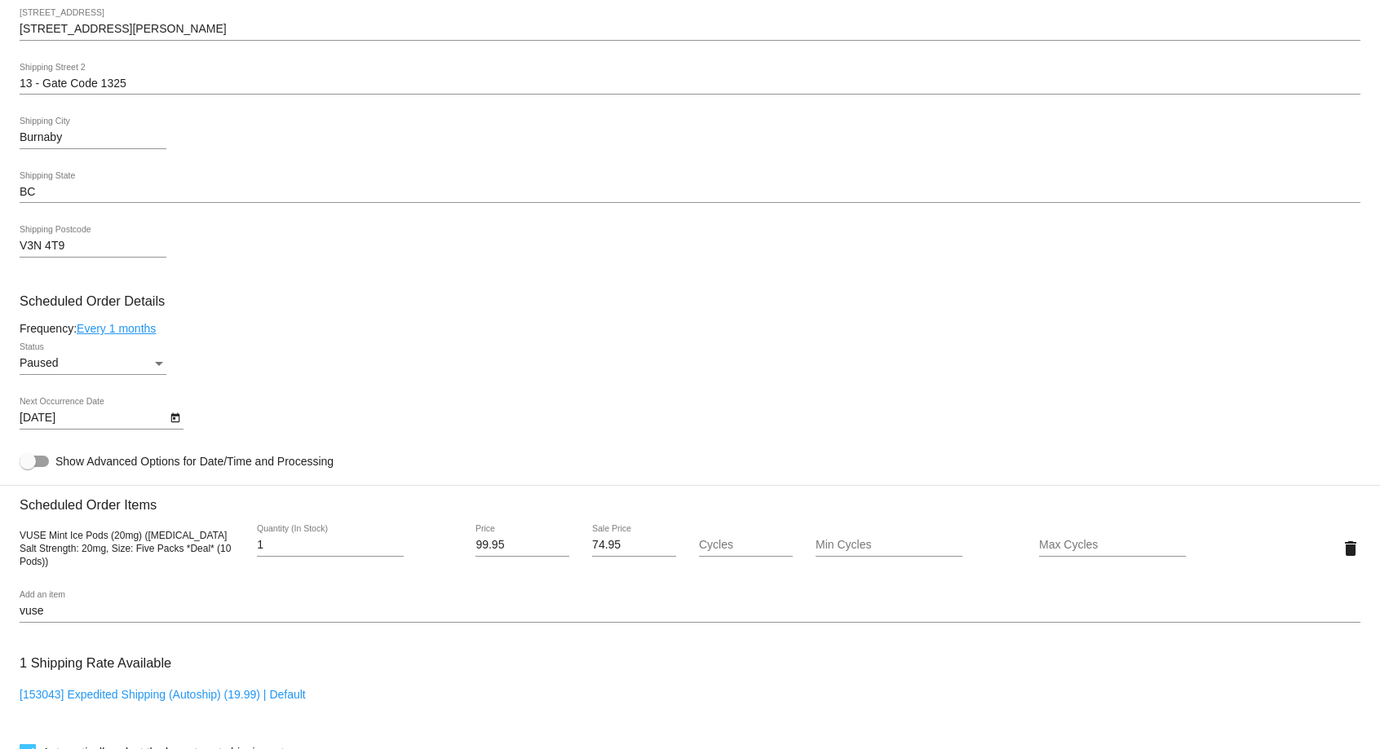
click at [123, 618] on input "vuse" at bounding box center [690, 611] width 1341 height 13
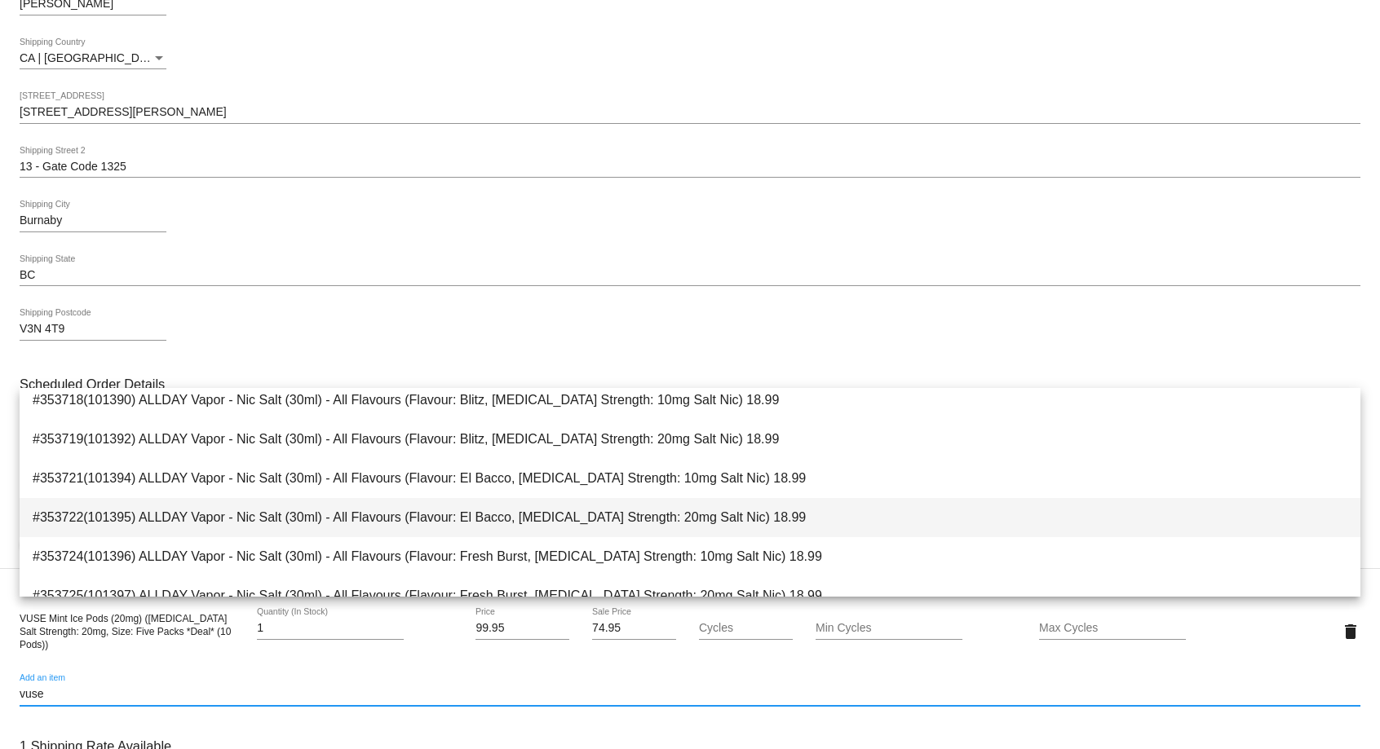
scroll to position [0, 0]
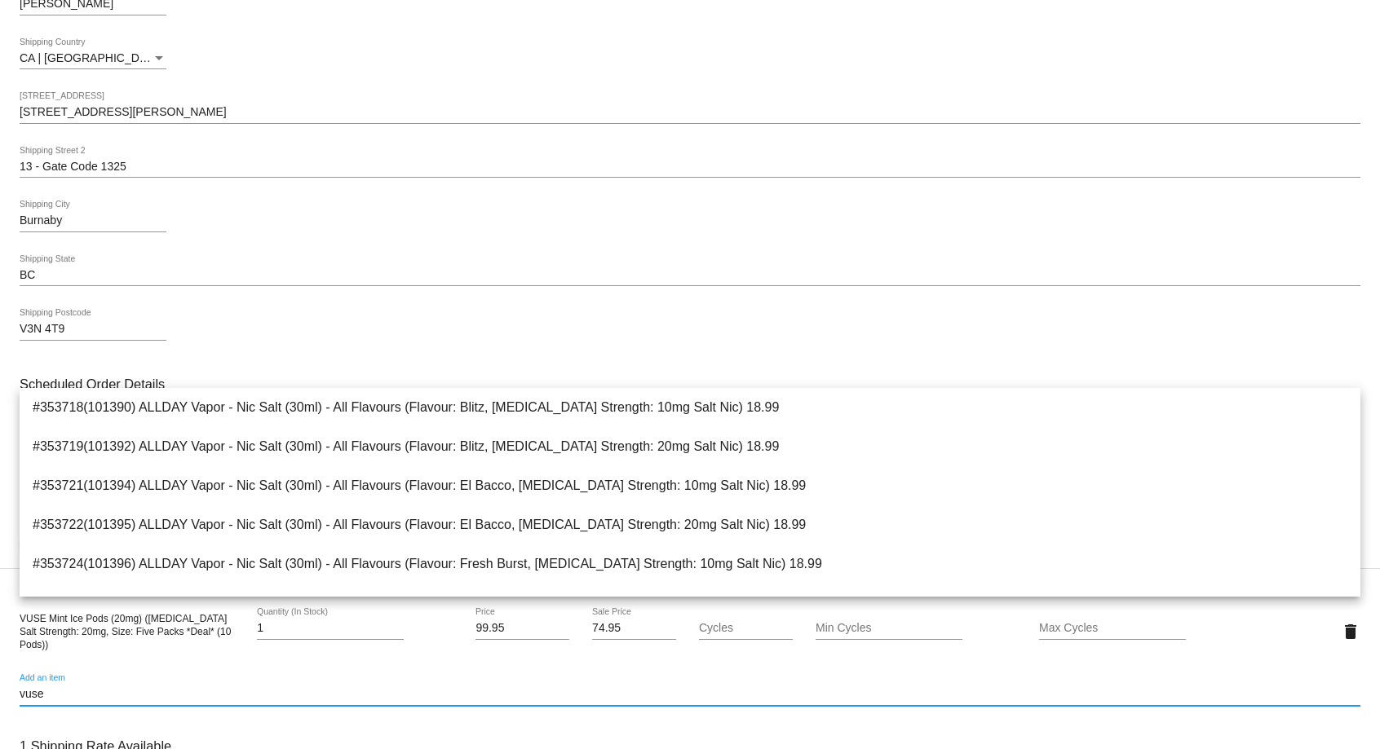
click at [122, 701] on input "vuse" at bounding box center [690, 694] width 1341 height 13
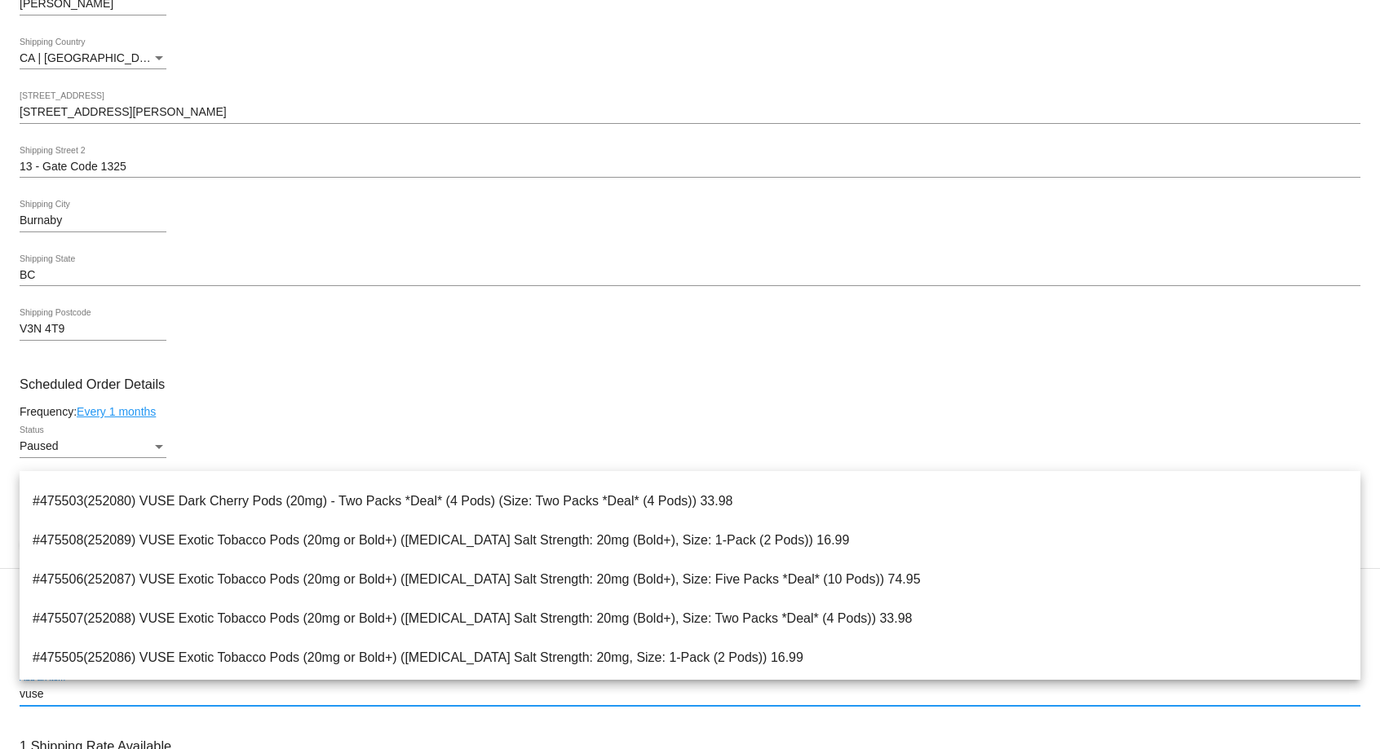
scroll to position [1830, 0]
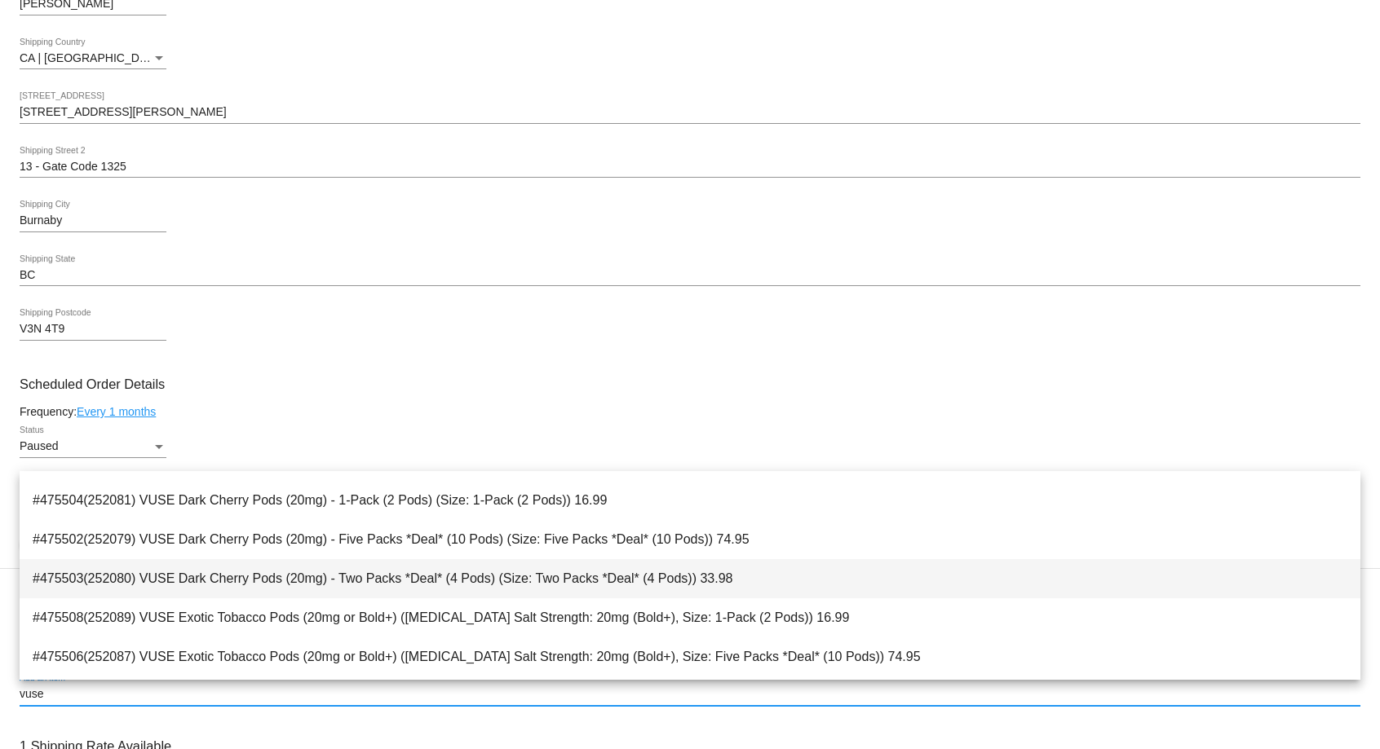
type input "vuse"
click at [334, 568] on span "#475503(252080) VUSE Dark Cherry Pods (20mg) - Two Packs *Deal* (4 Pods) (Size:…" at bounding box center [690, 578] width 1314 height 39
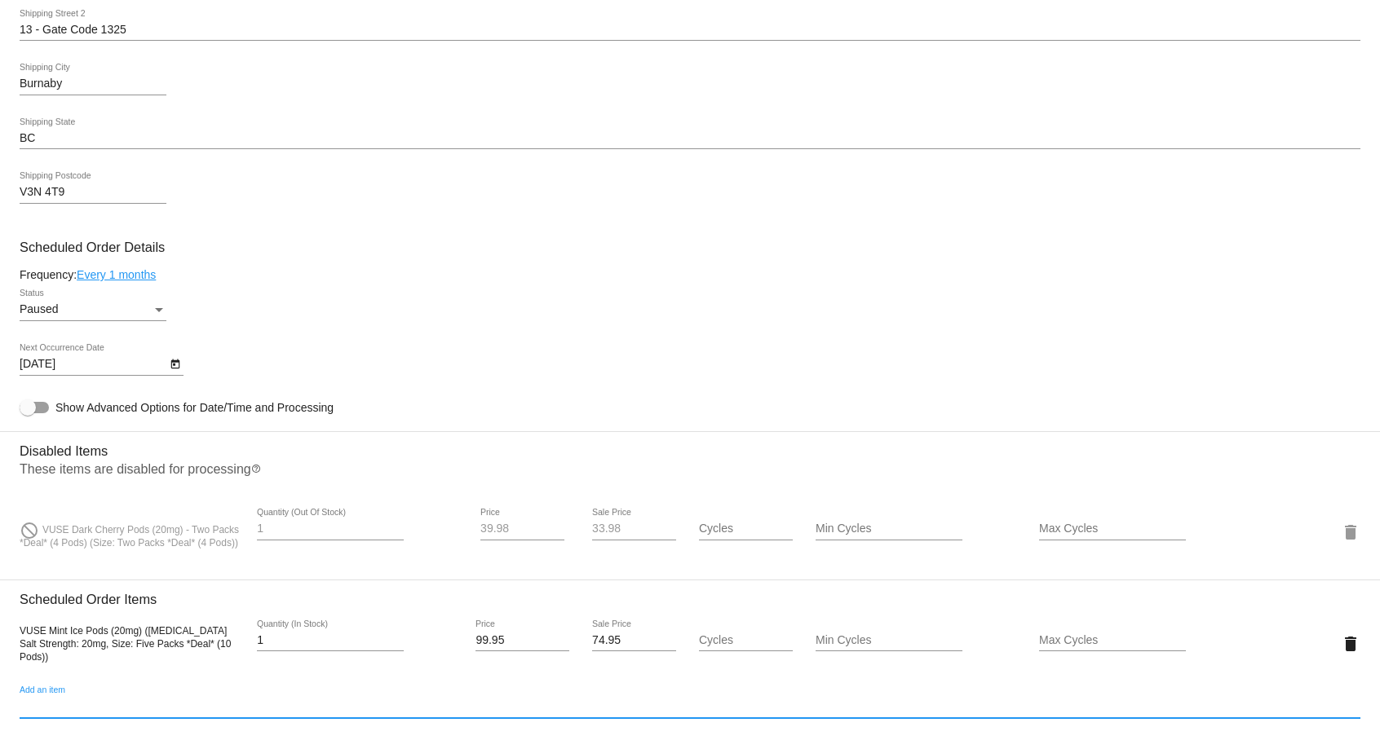
scroll to position [735, 0]
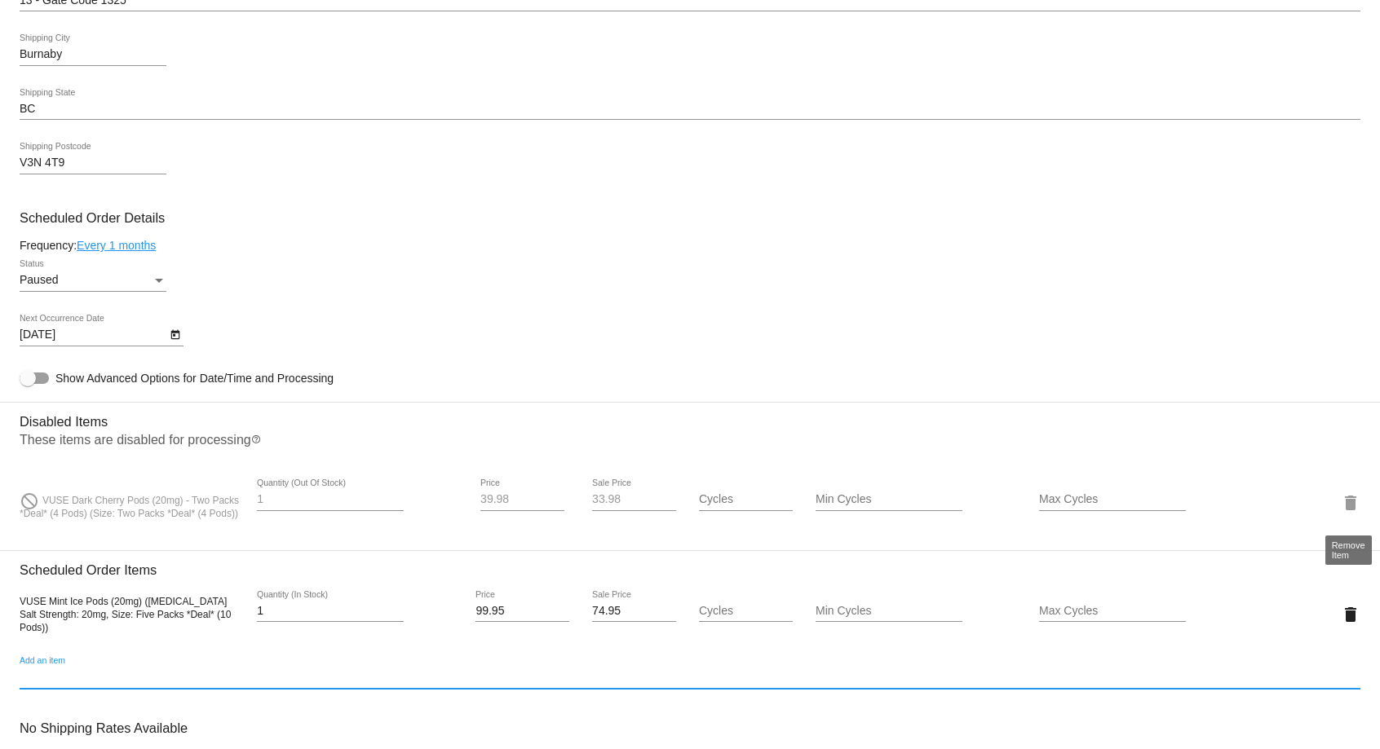
click at [1353, 508] on mat-icon "delete" at bounding box center [1351, 503] width 20 height 20
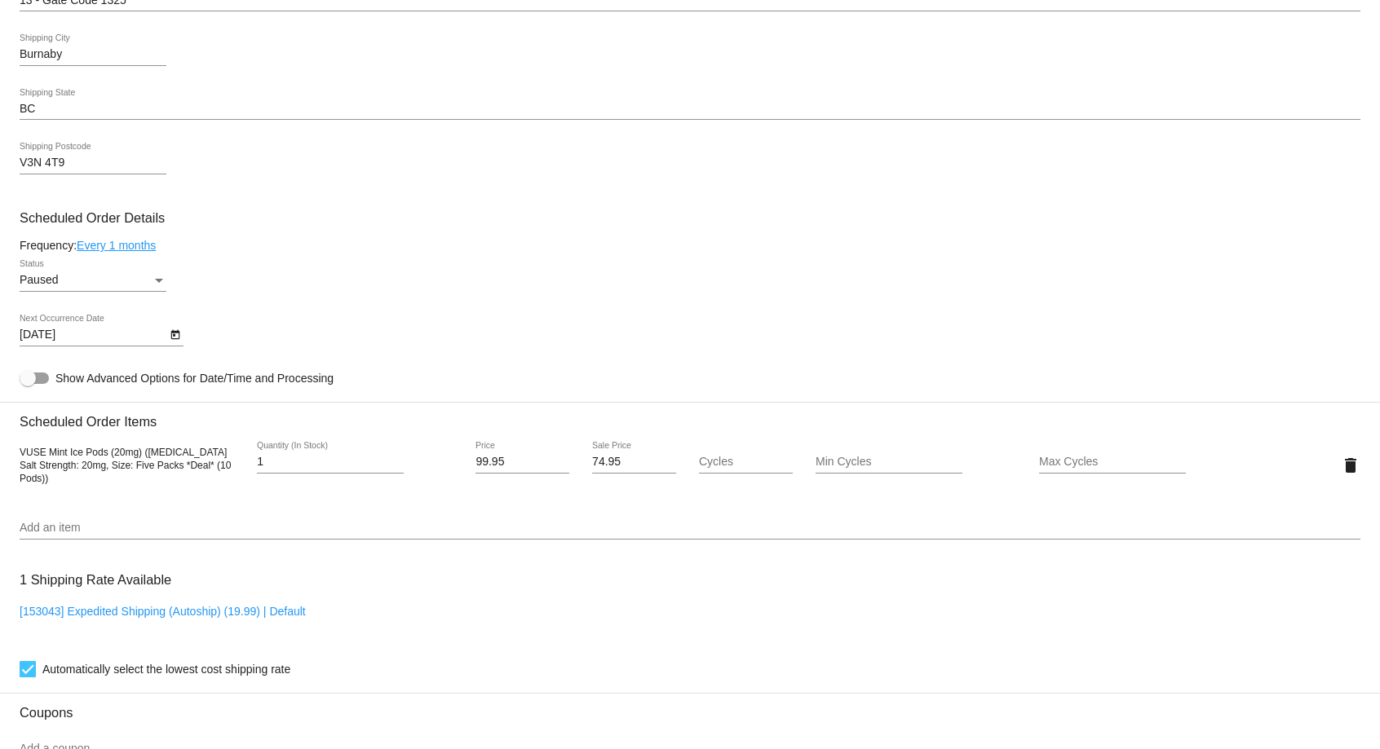
click at [125, 535] on input "Add an item" at bounding box center [690, 528] width 1341 height 13
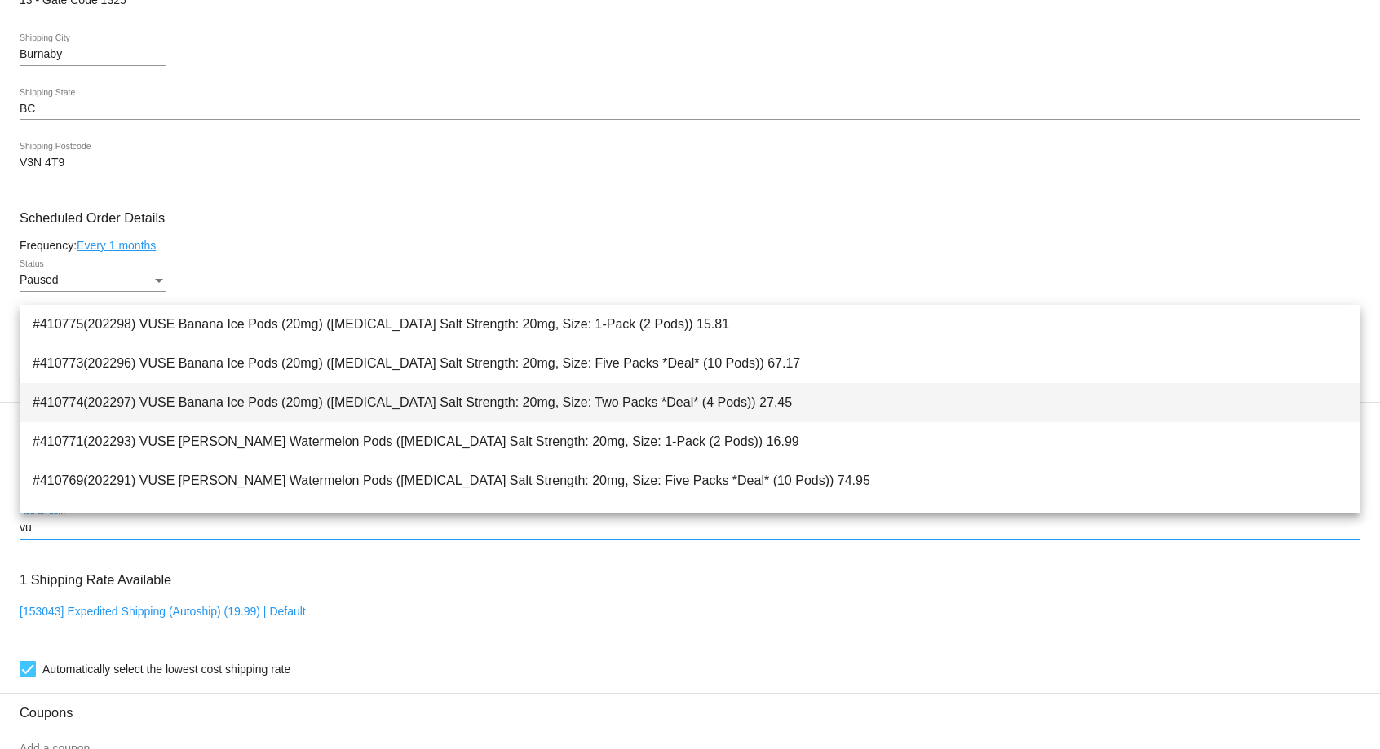
type input "v"
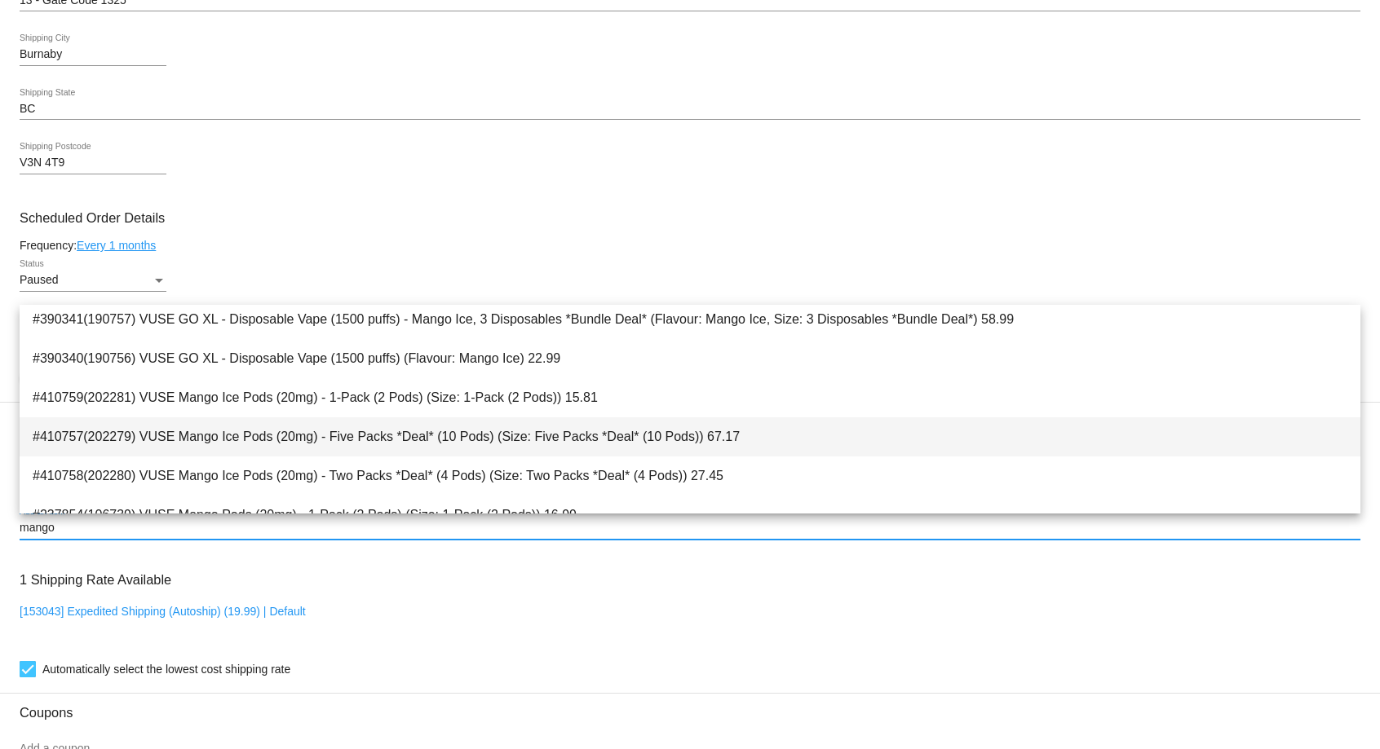
scroll to position [2828, 0]
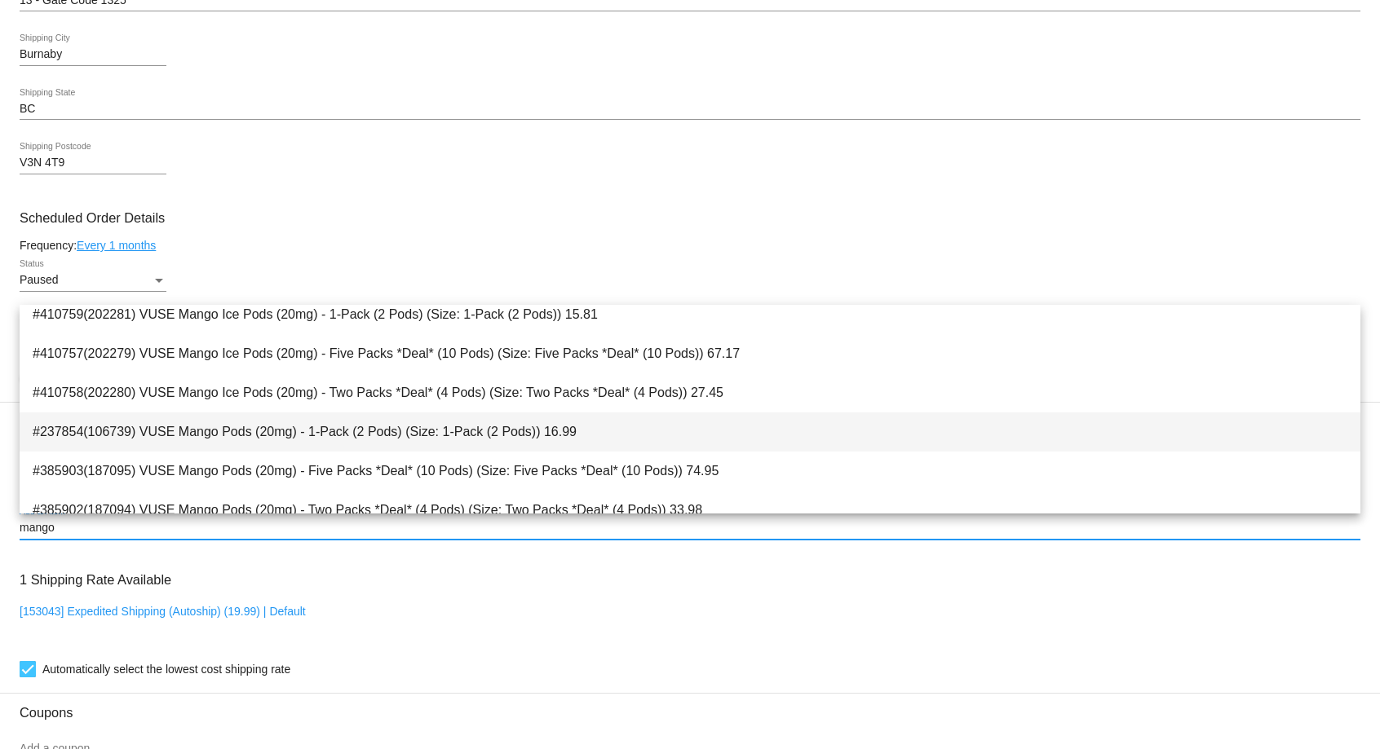
type input "mango"
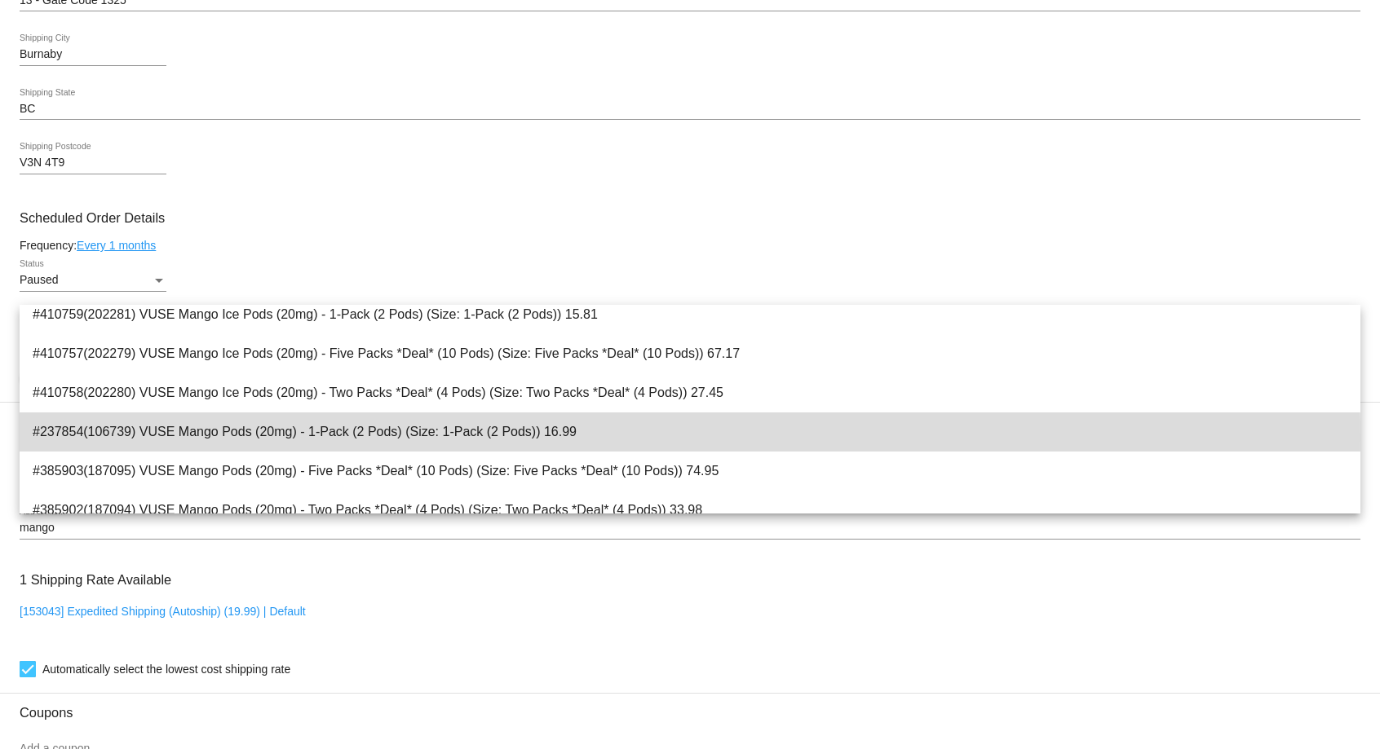
click at [324, 436] on span "#237854(106739) VUSE Mango Pods (20mg) - 1-Pack (2 Pods) (Size: 1-Pack (2 Pods)…" at bounding box center [690, 432] width 1314 height 39
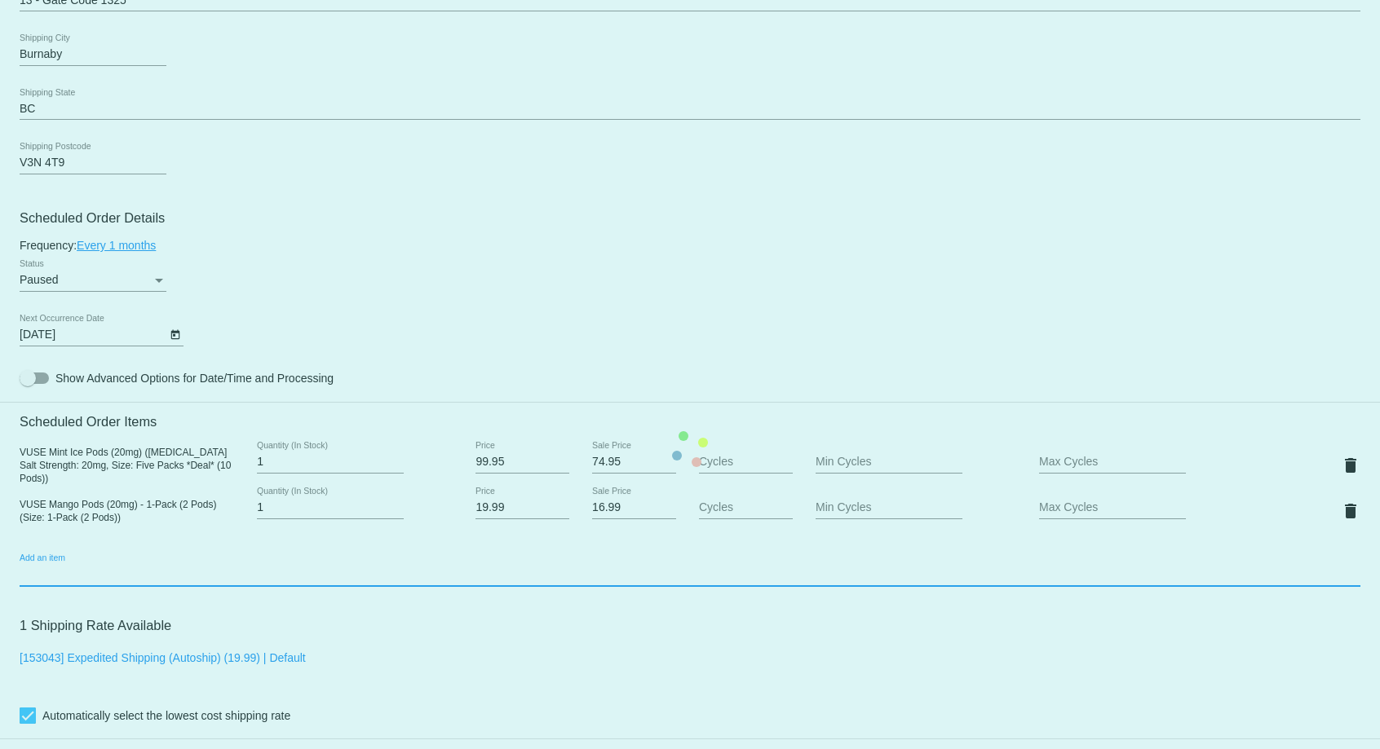
scroll to position [735, 0]
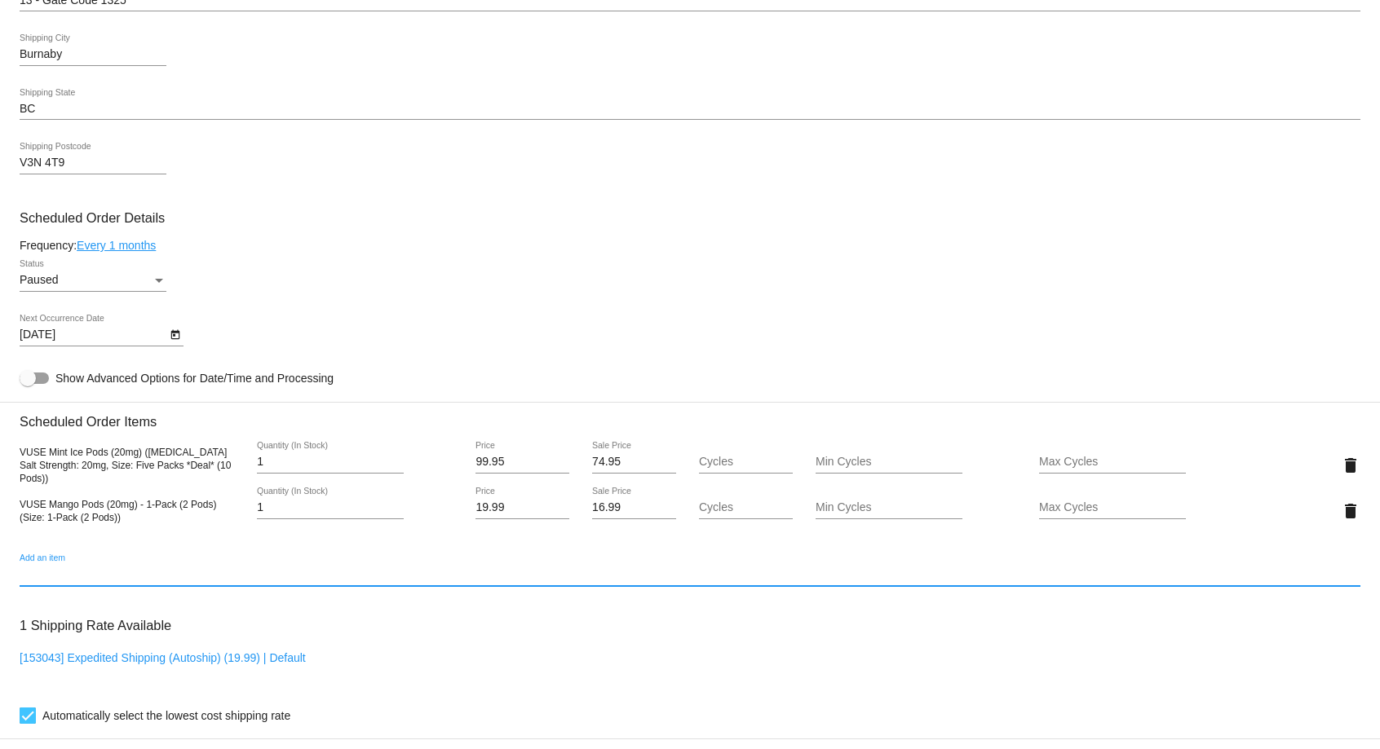
click at [113, 578] on input "Add an item" at bounding box center [690, 574] width 1341 height 13
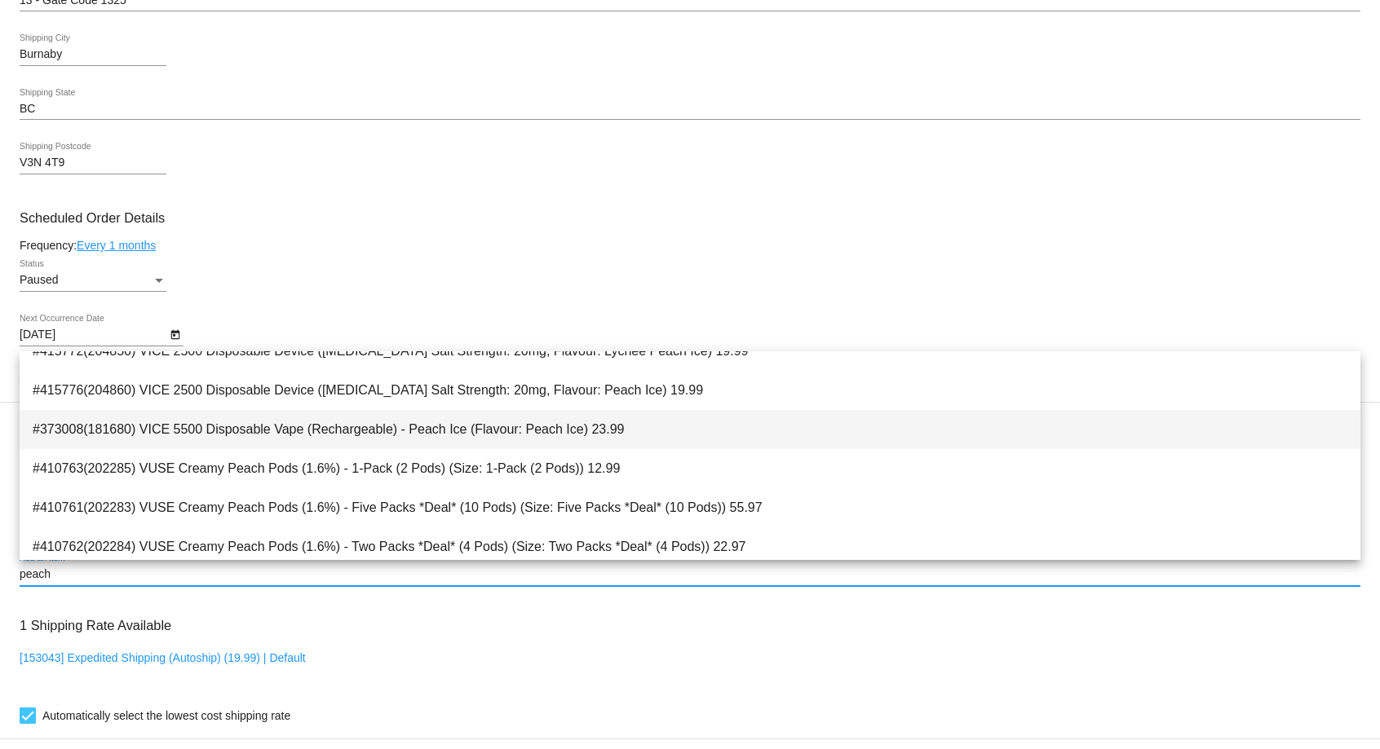
scroll to position [3244, 0]
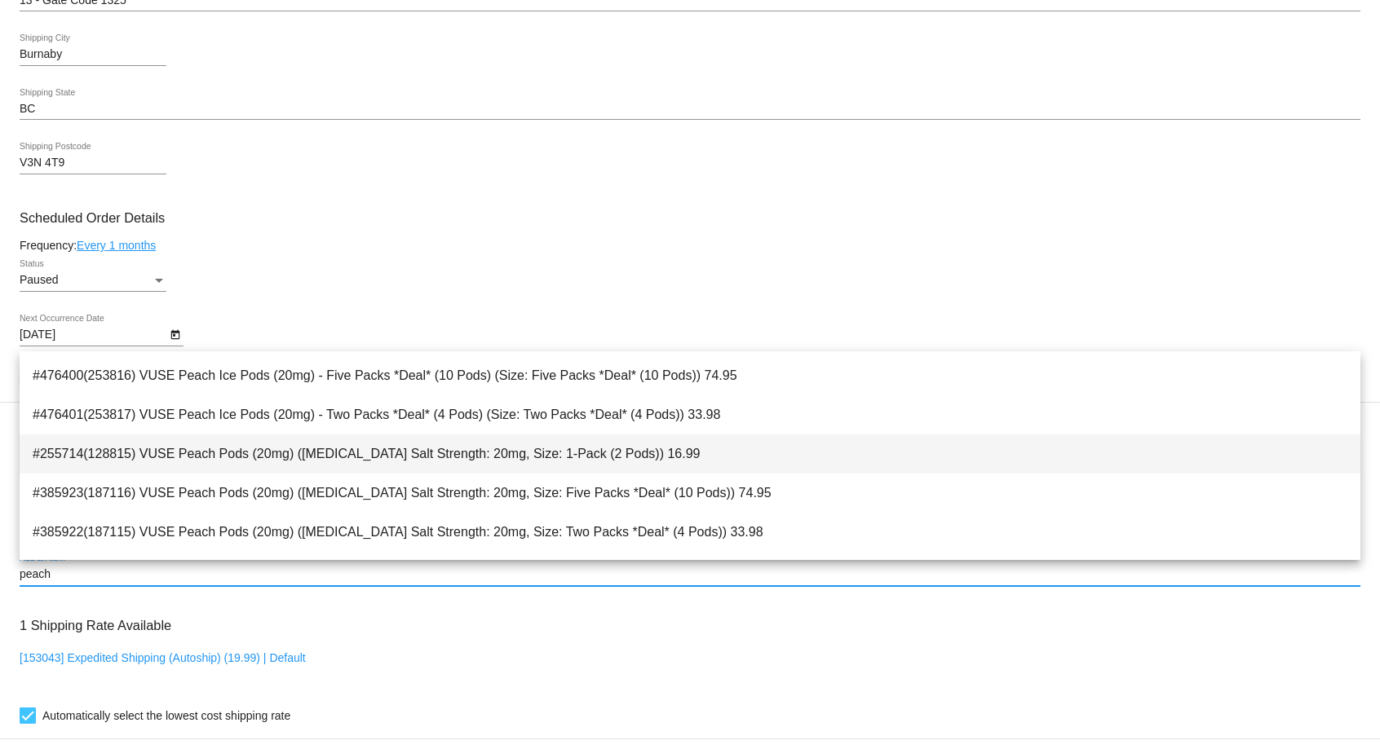
type input "peach"
click at [230, 462] on span "#255714(128815) VUSE Peach Pods (20mg) ([MEDICAL_DATA] Salt Strength: 20mg, Siz…" at bounding box center [690, 454] width 1314 height 39
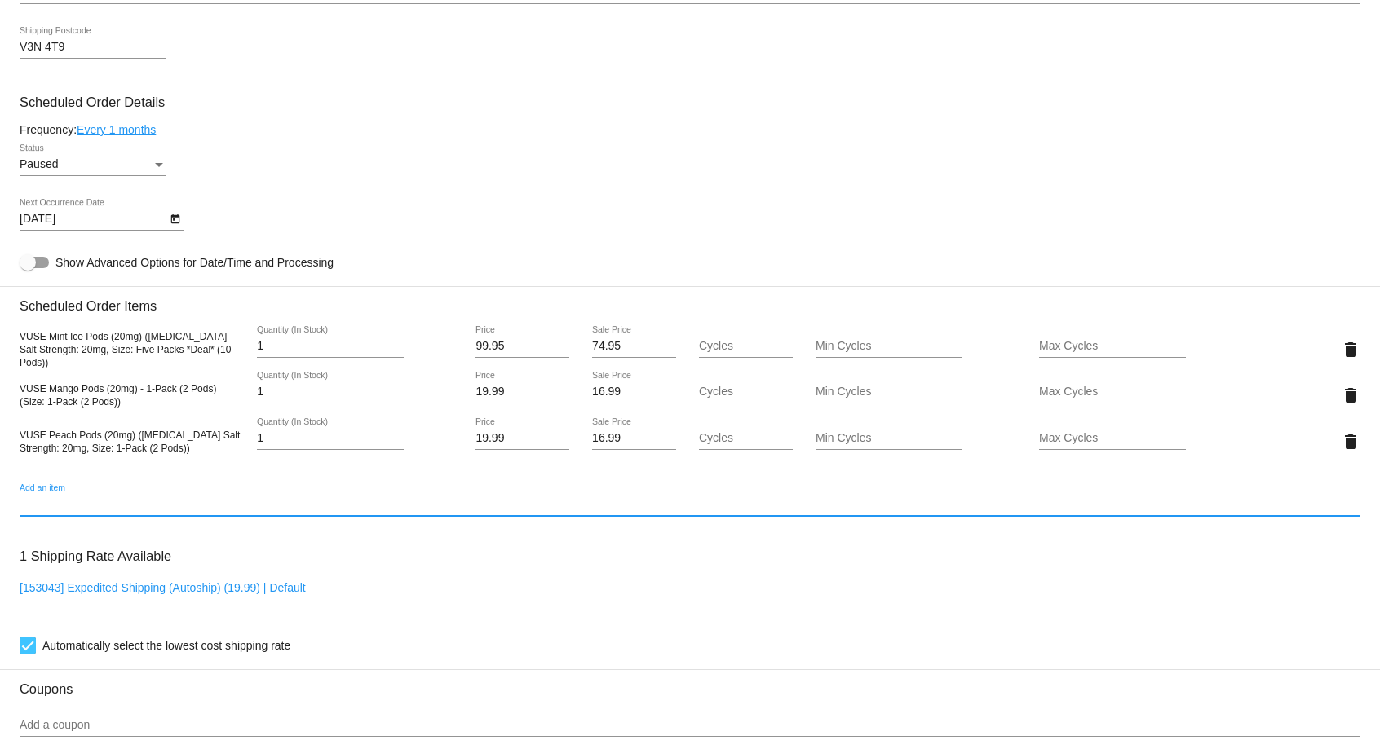
scroll to position [818, 0]
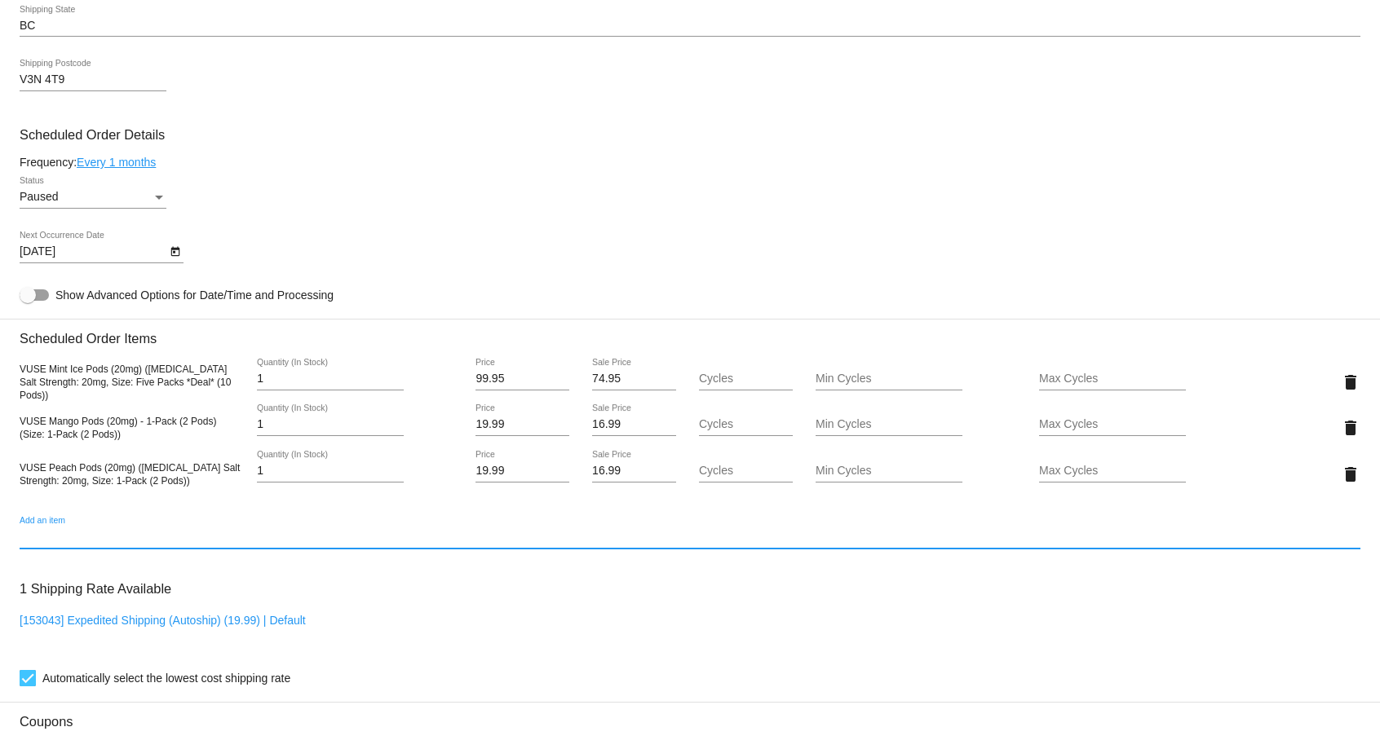
click at [173, 256] on icon "Open calendar" at bounding box center [175, 252] width 11 height 20
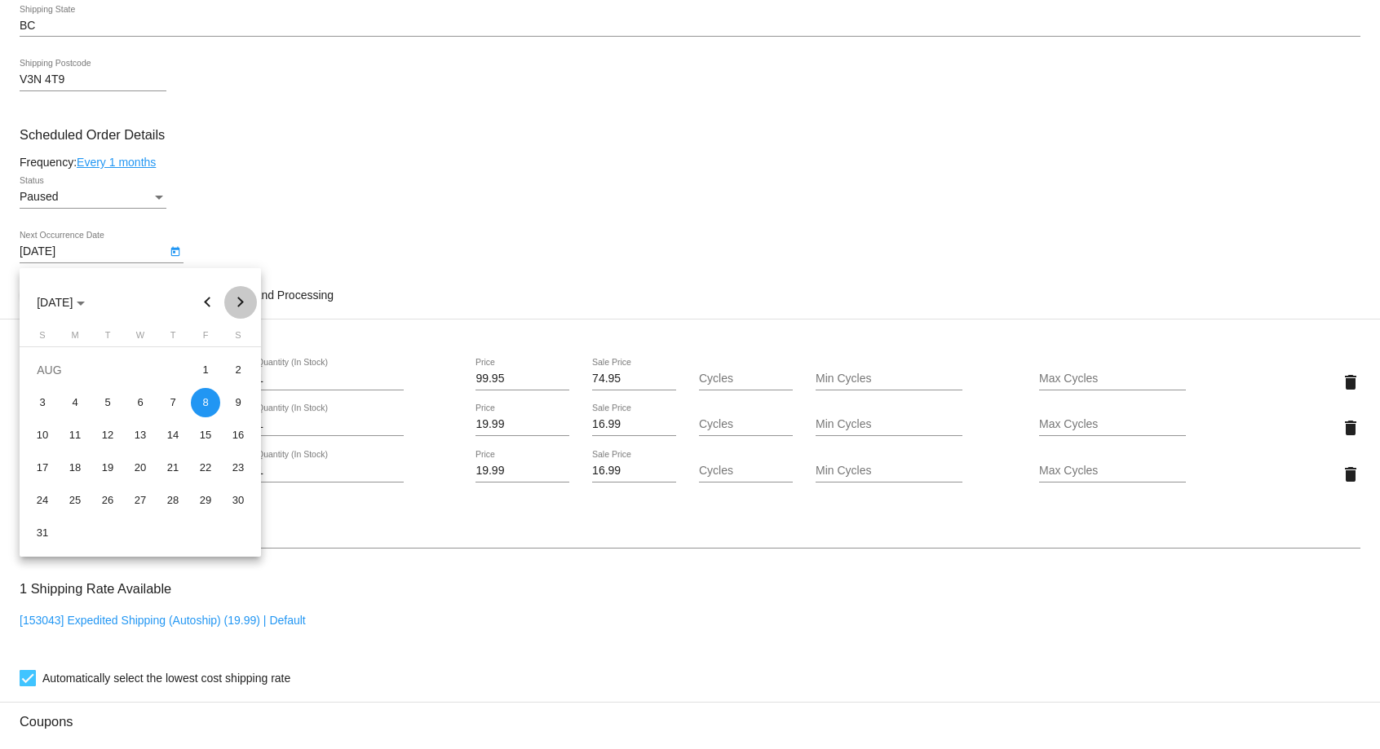
click at [241, 306] on button "Next month" at bounding box center [240, 302] width 33 height 33
click at [83, 434] on div "13" at bounding box center [74, 435] width 29 height 29
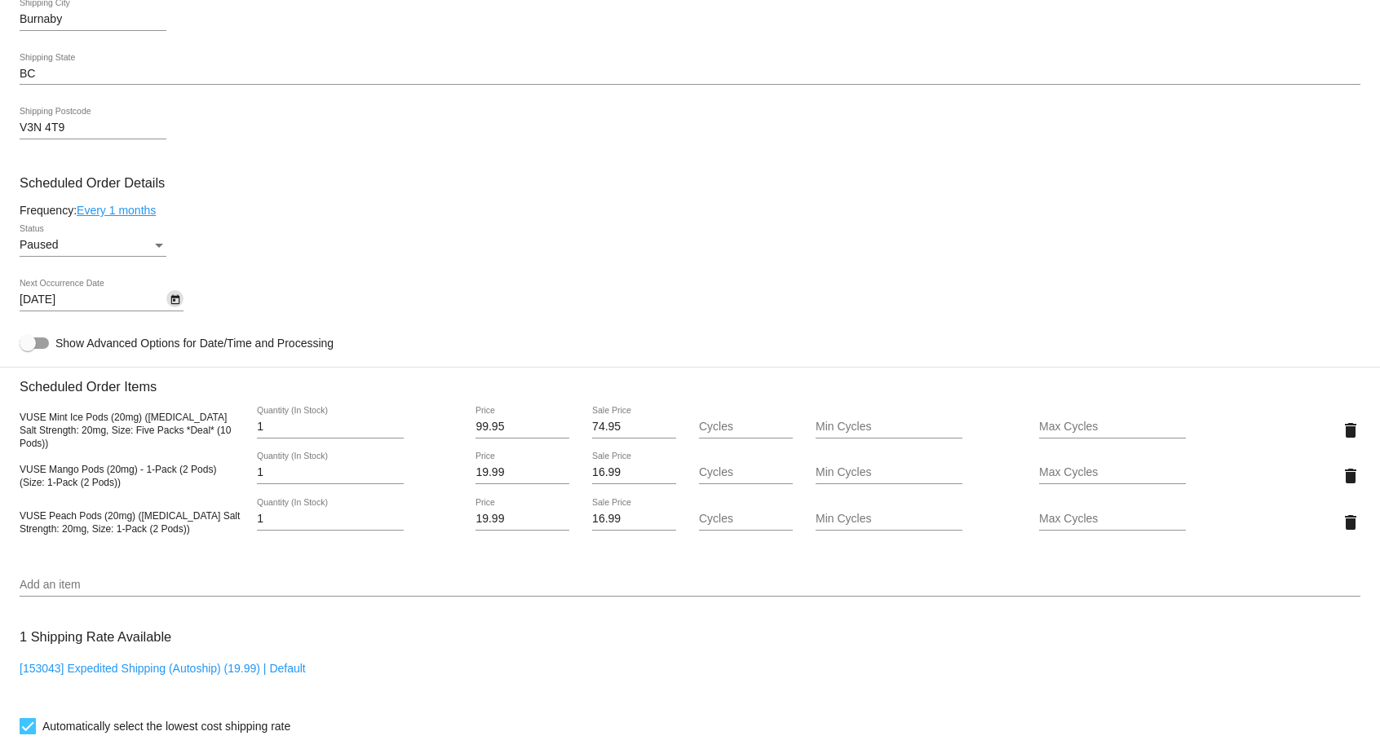
scroll to position [735, 0]
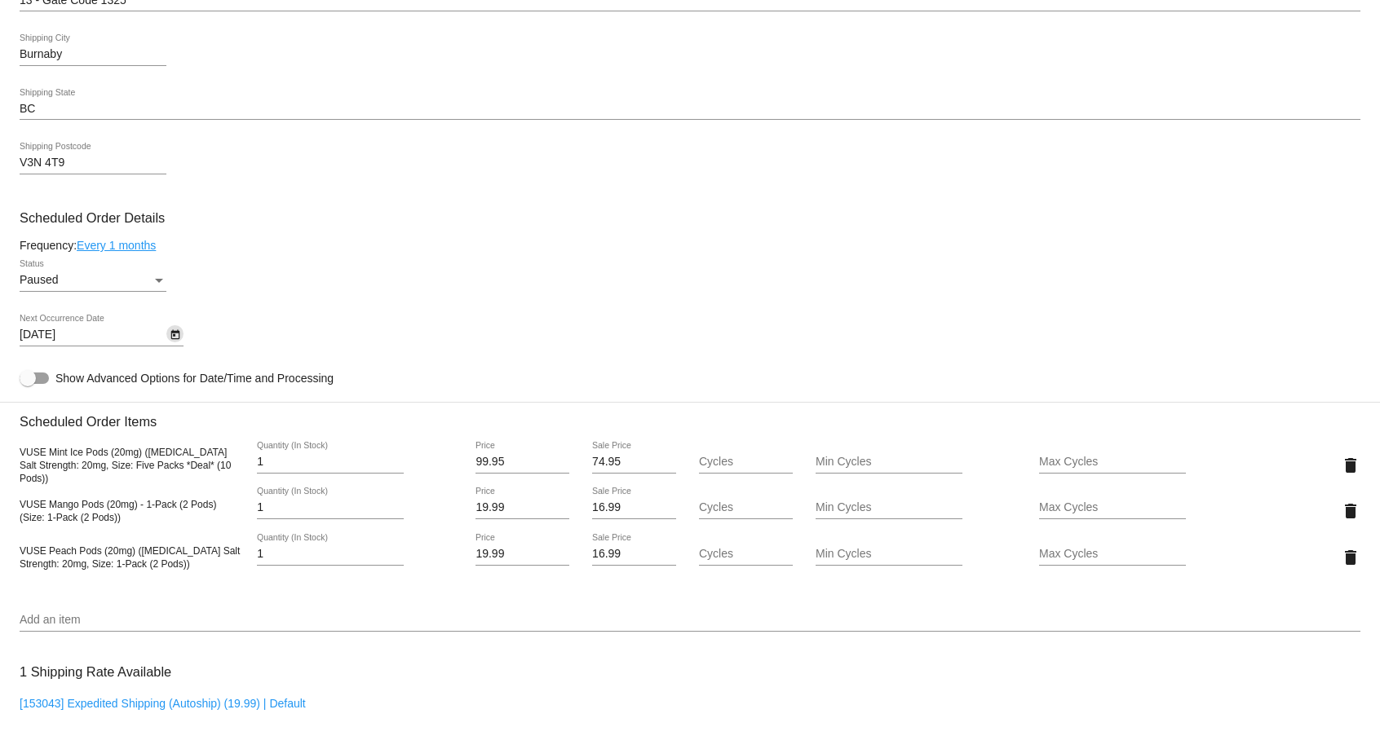
click at [143, 283] on div "Paused" at bounding box center [86, 280] width 132 height 13
click at [100, 256] on span "Active" at bounding box center [93, 251] width 147 height 34
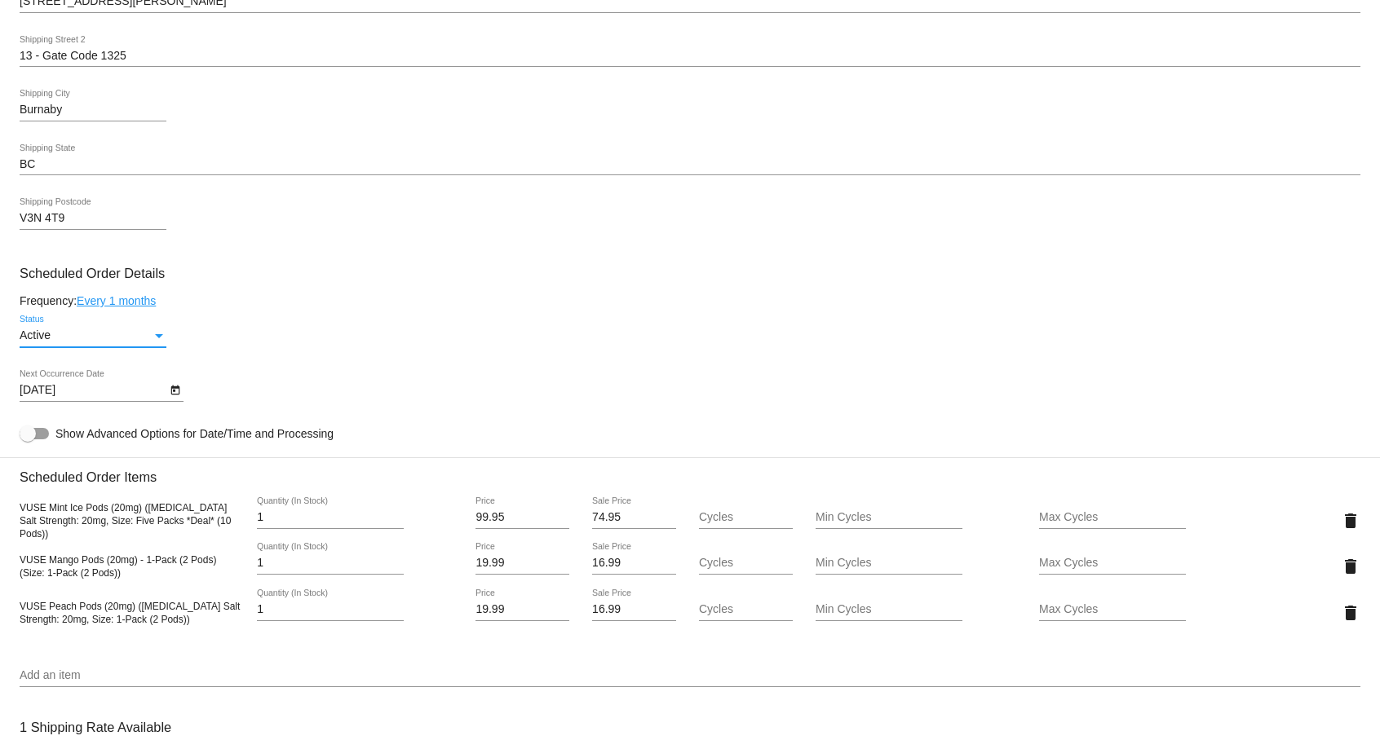
scroll to position [652, 0]
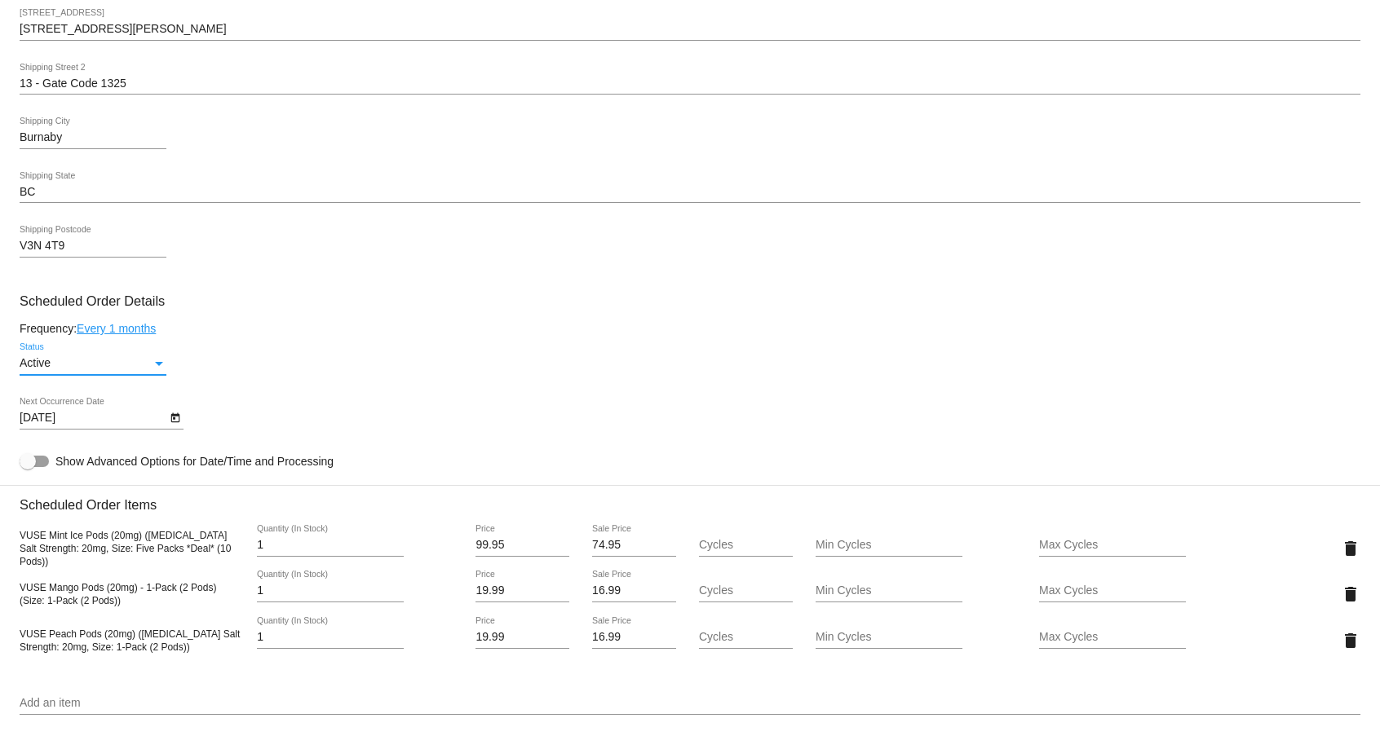
click at [146, 332] on link "Every 1 months" at bounding box center [116, 328] width 79 height 13
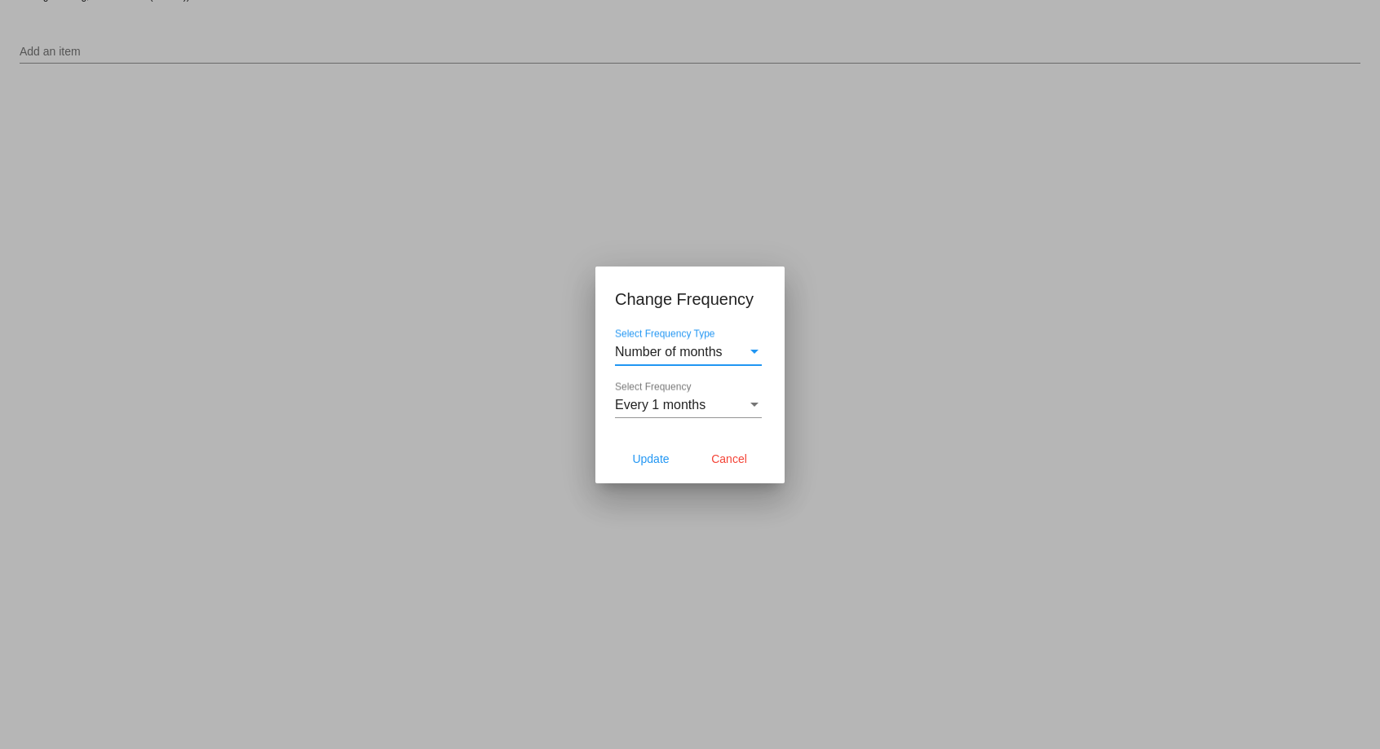
click at [748, 403] on div "Select Frequency" at bounding box center [754, 405] width 15 height 15
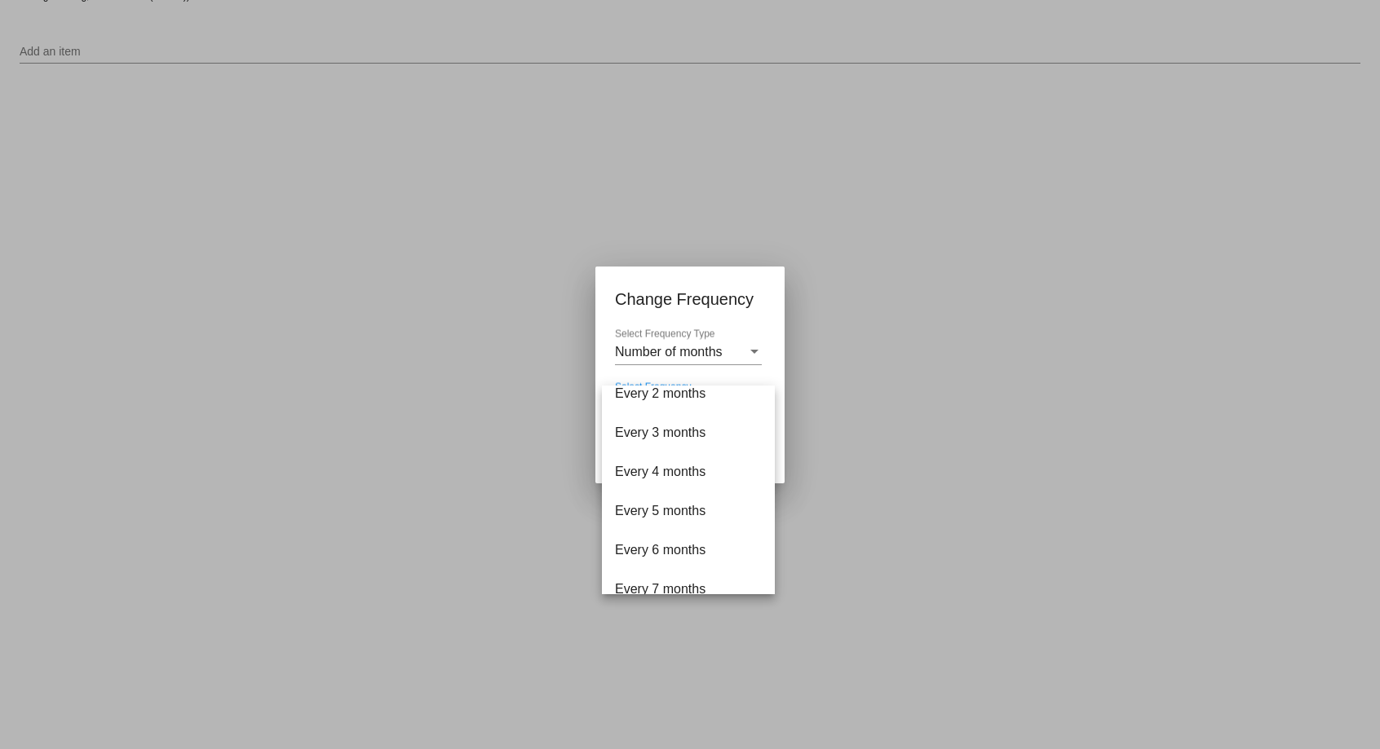
scroll to position [0, 0]
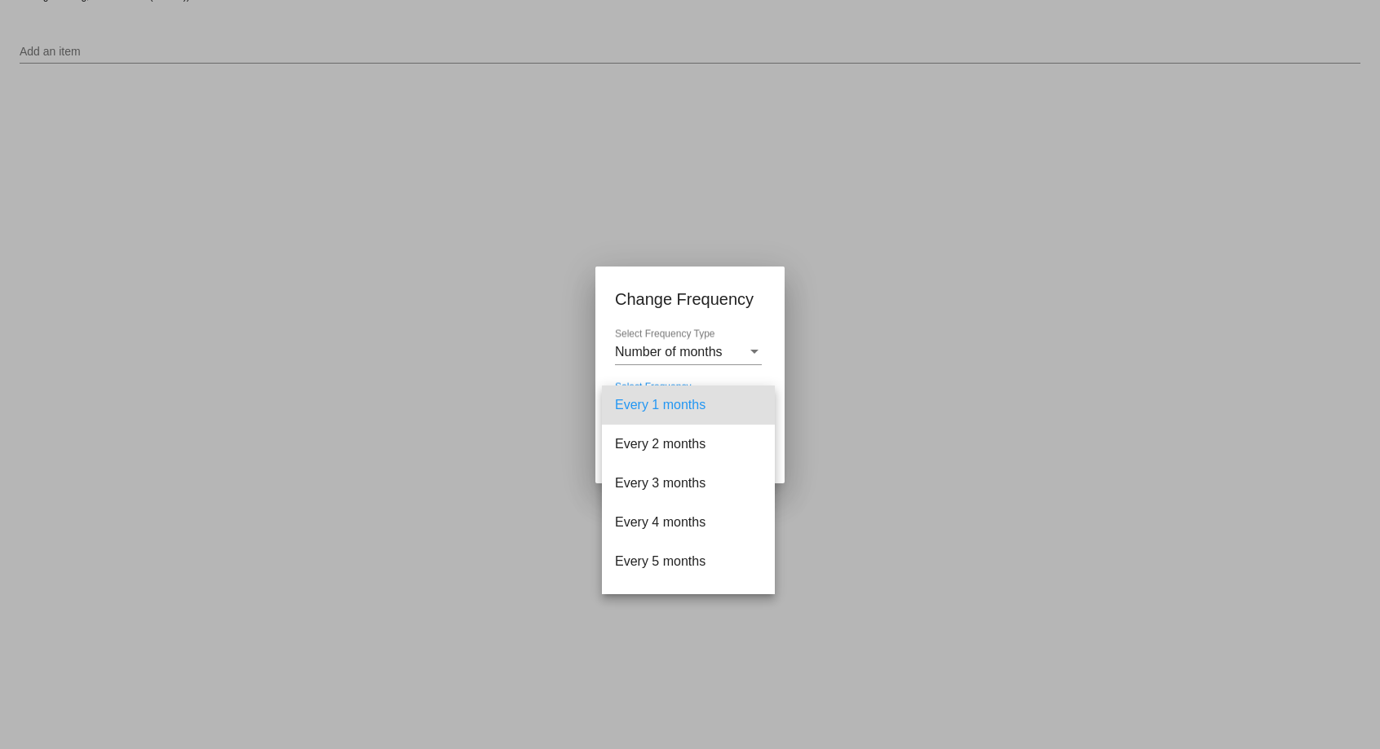
click at [683, 404] on span "Every 1 months" at bounding box center [688, 405] width 147 height 39
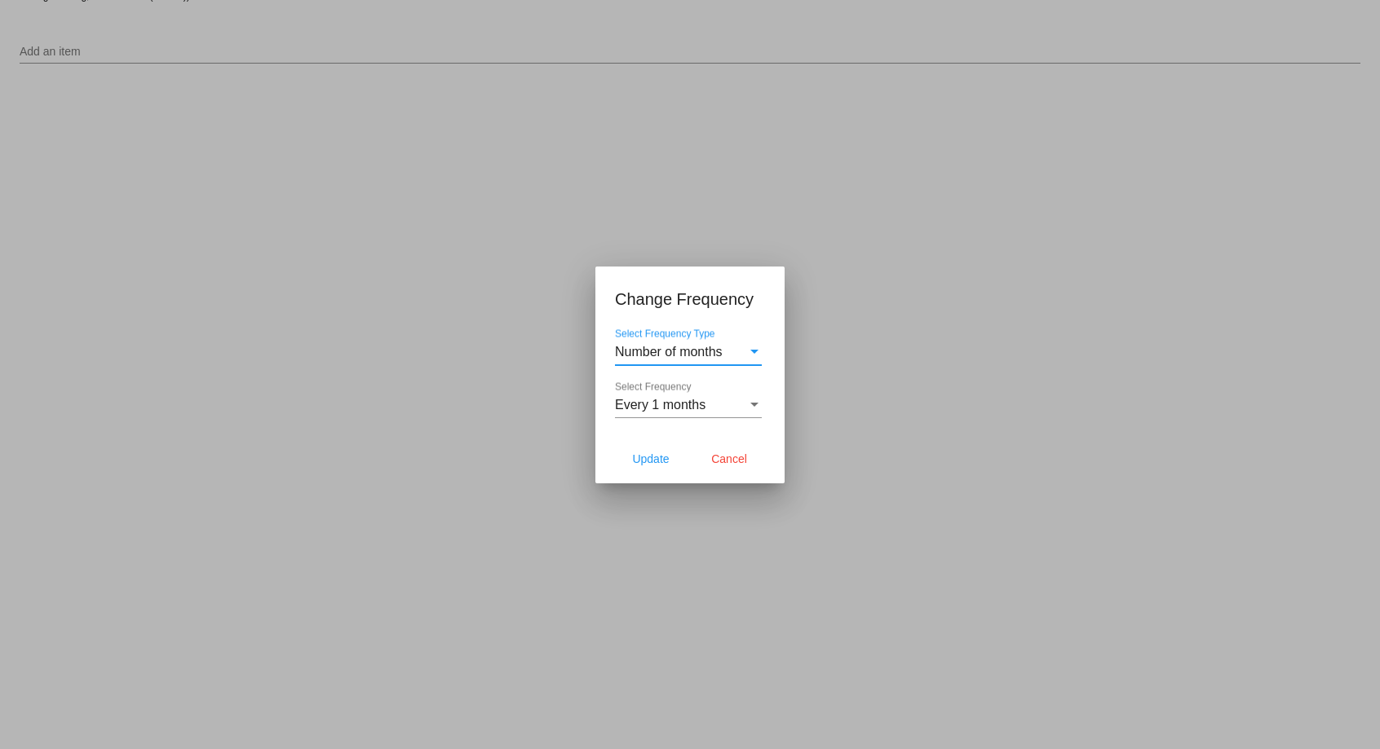
click at [740, 354] on div "Number of months" at bounding box center [681, 352] width 132 height 15
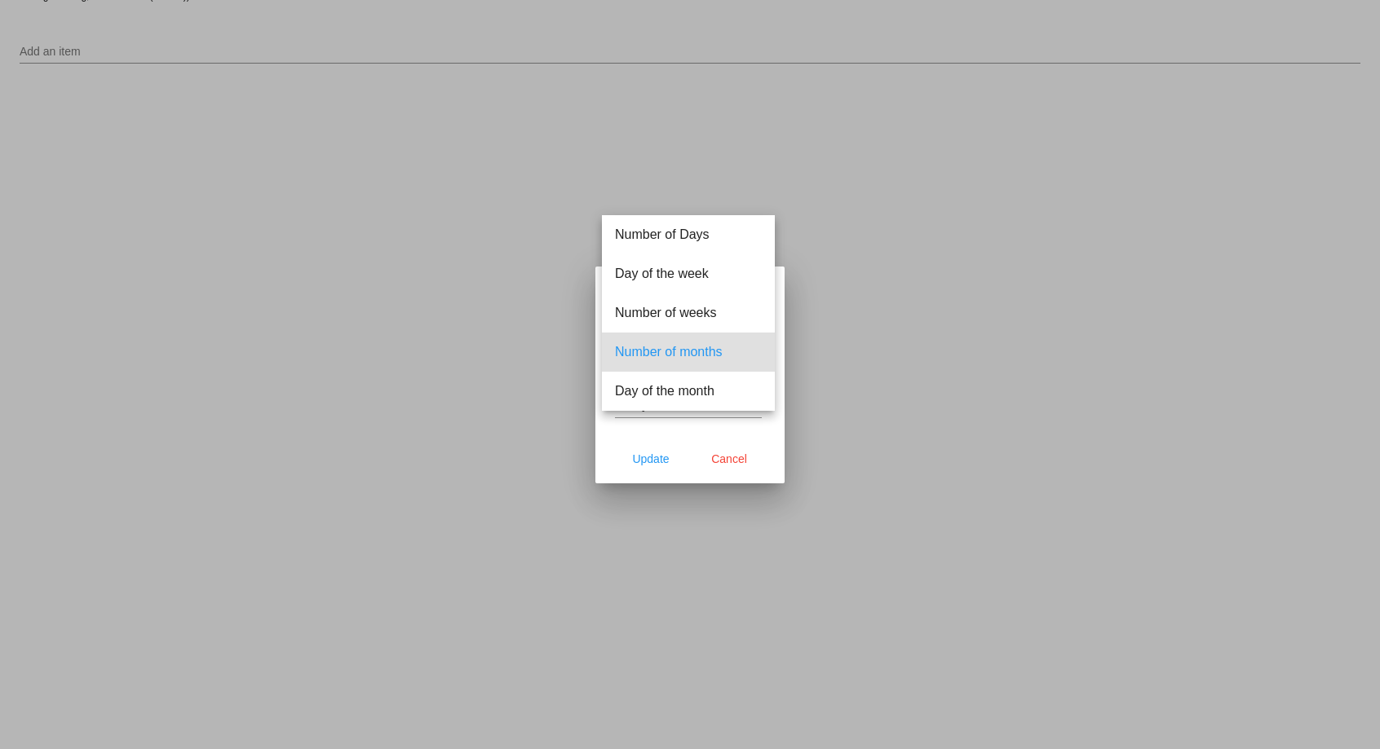
click at [743, 350] on span "Number of months" at bounding box center [688, 352] width 147 height 39
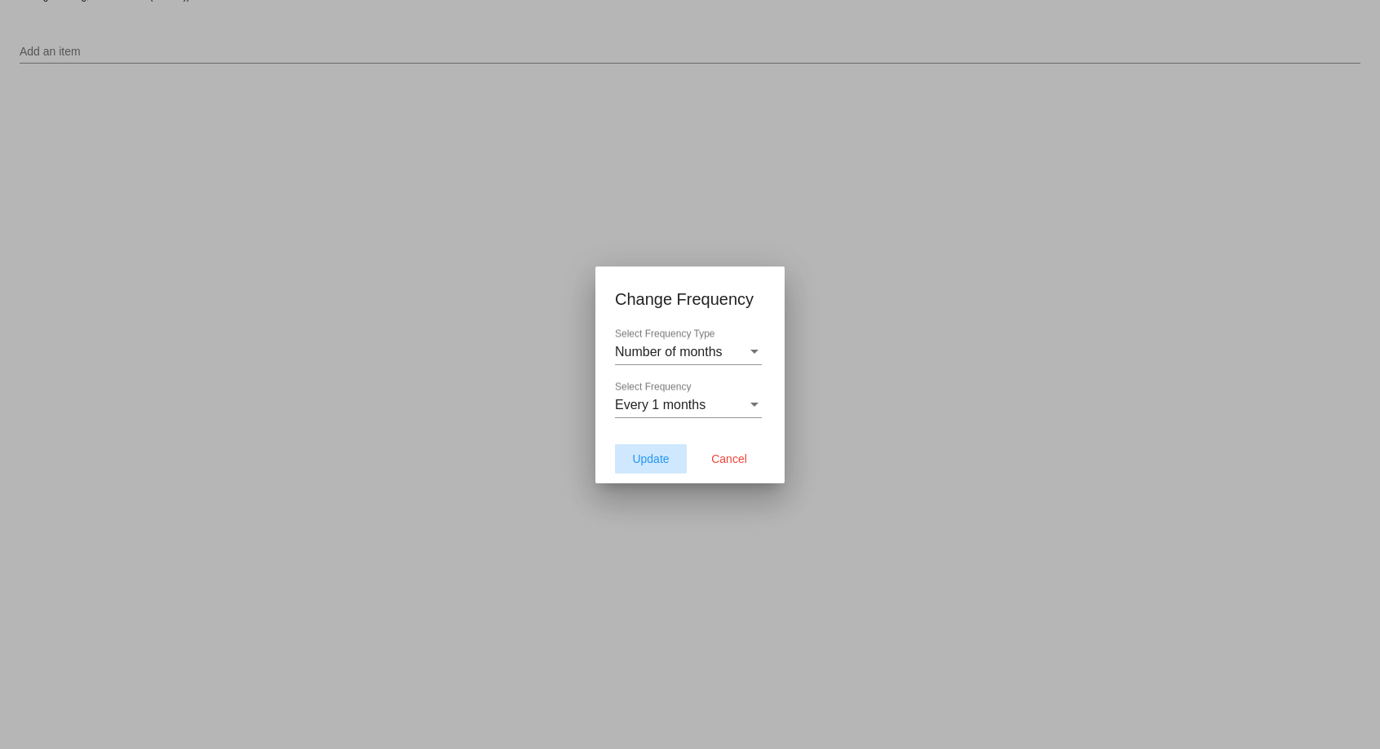
click at [651, 464] on span "Update" at bounding box center [650, 459] width 37 height 13
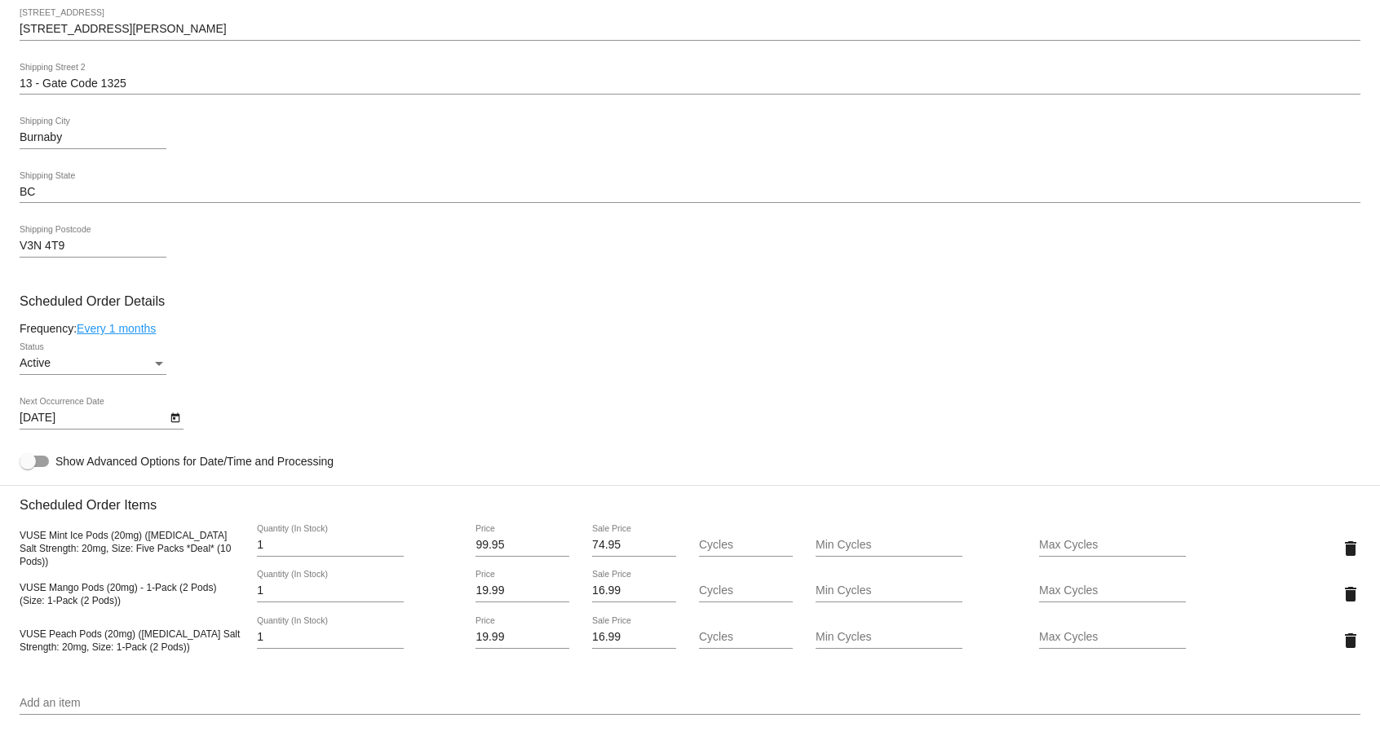
type input "[DATE]"
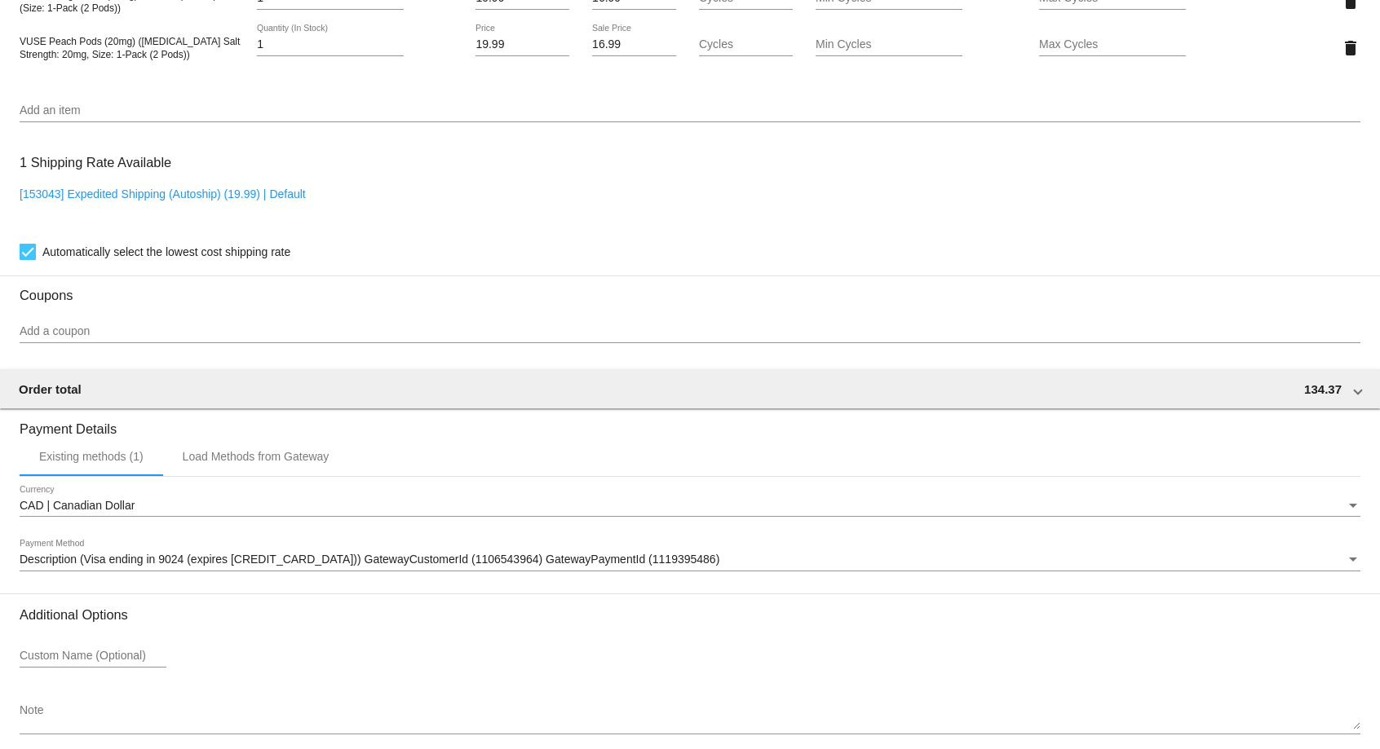
scroll to position [1326, 0]
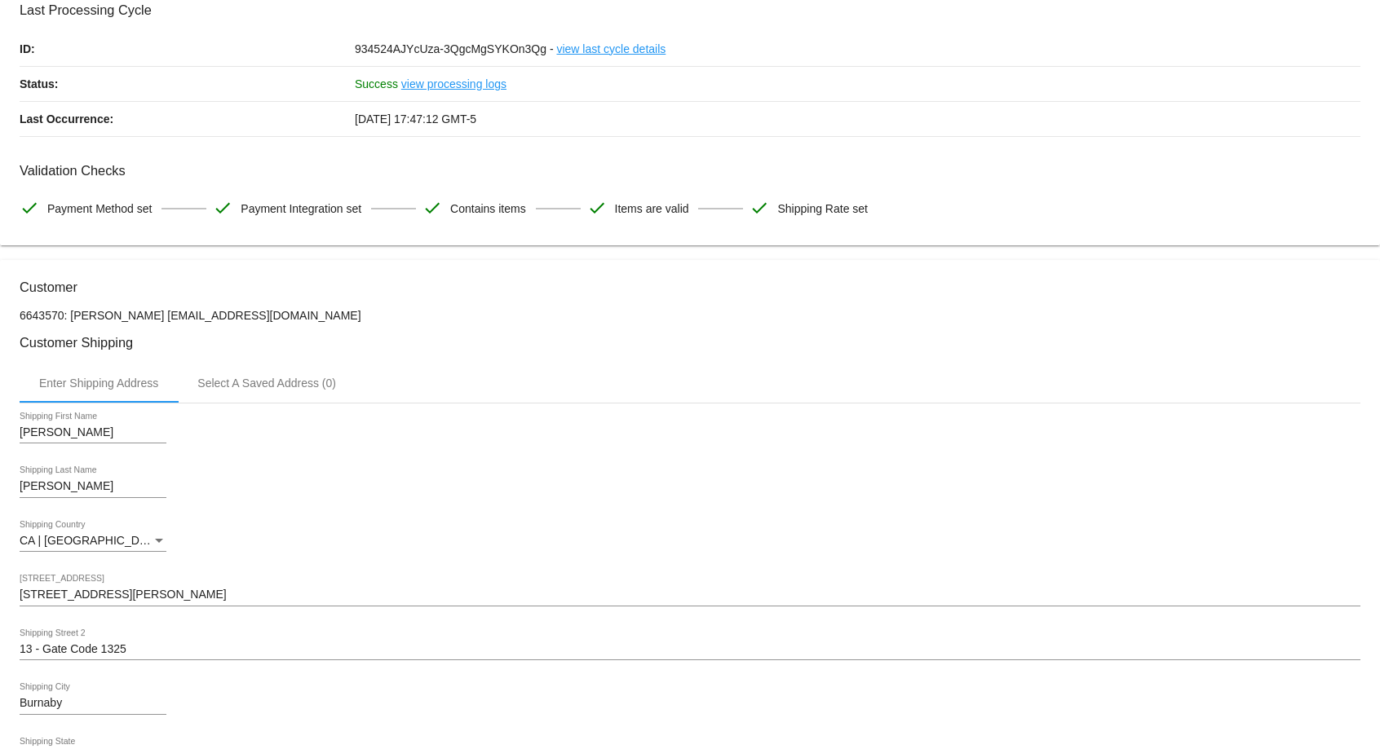
scroll to position [0, 0]
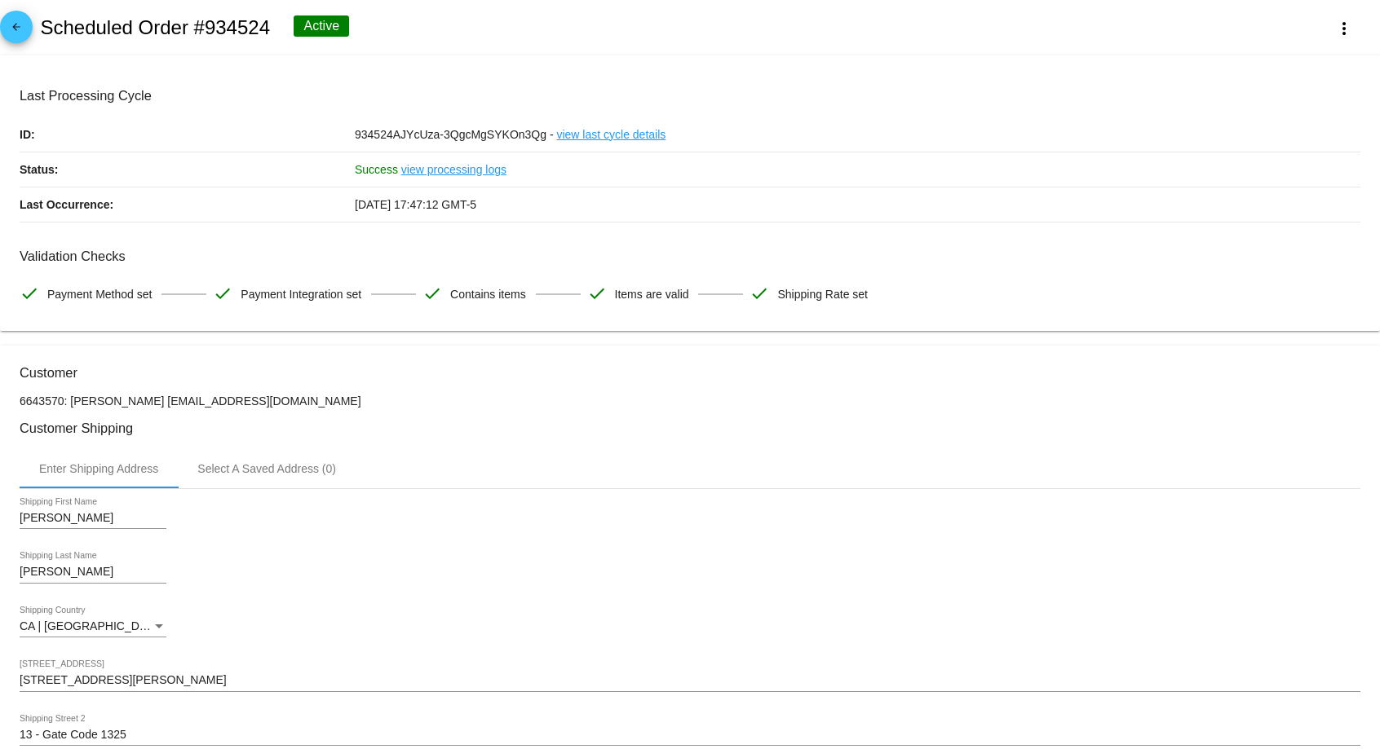
click at [12, 27] on mat-icon "arrow_back" at bounding box center [17, 31] width 20 height 20
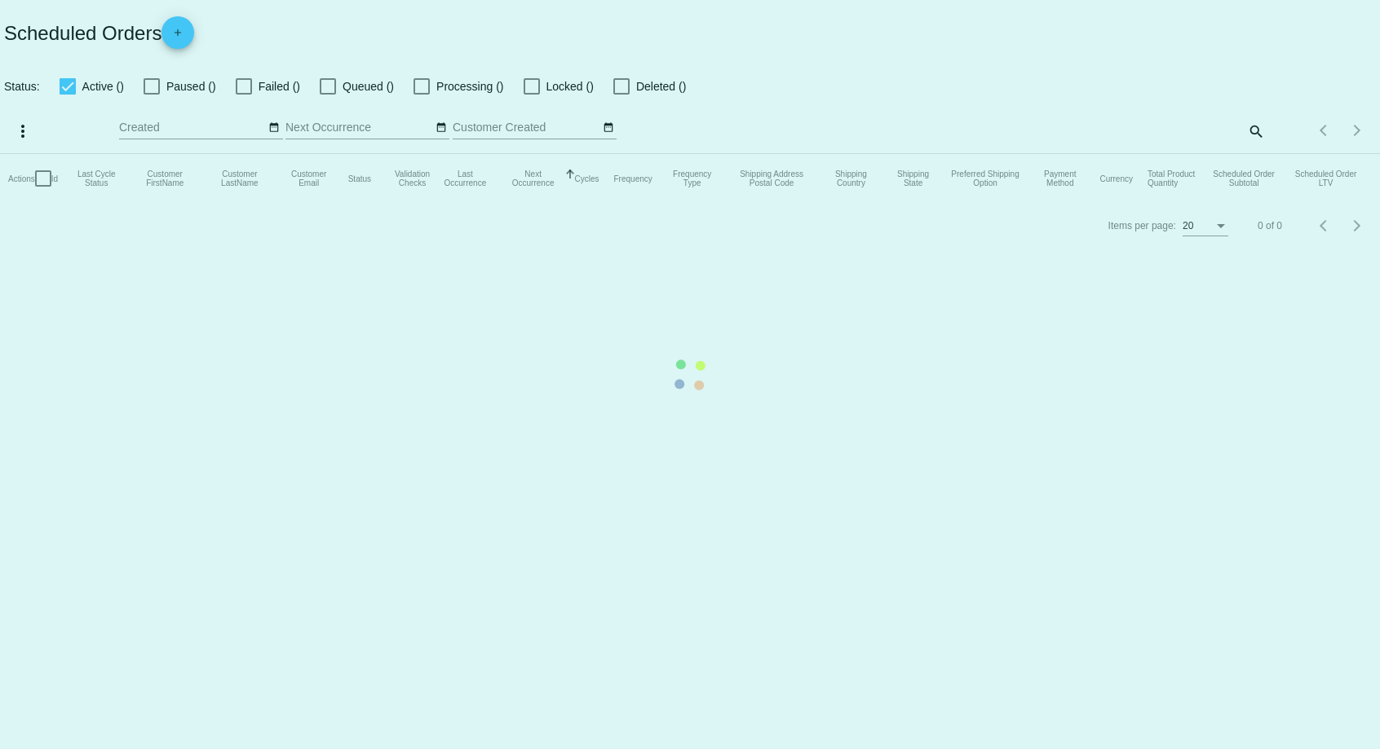
checkbox input "true"
